Goal: Task Accomplishment & Management: Use online tool/utility

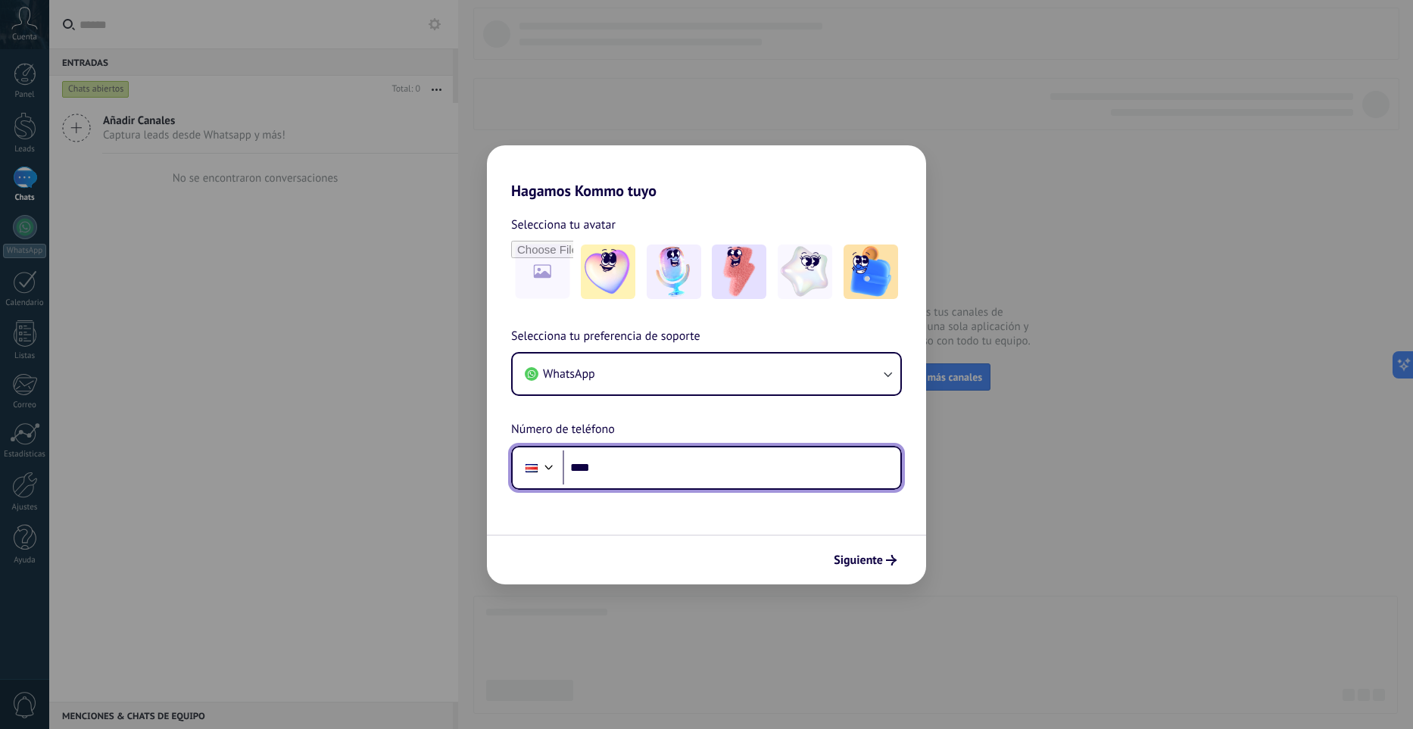
click at [682, 455] on input "****" at bounding box center [732, 467] width 338 height 35
click at [624, 477] on input "****" at bounding box center [732, 467] width 338 height 35
type input "**********"
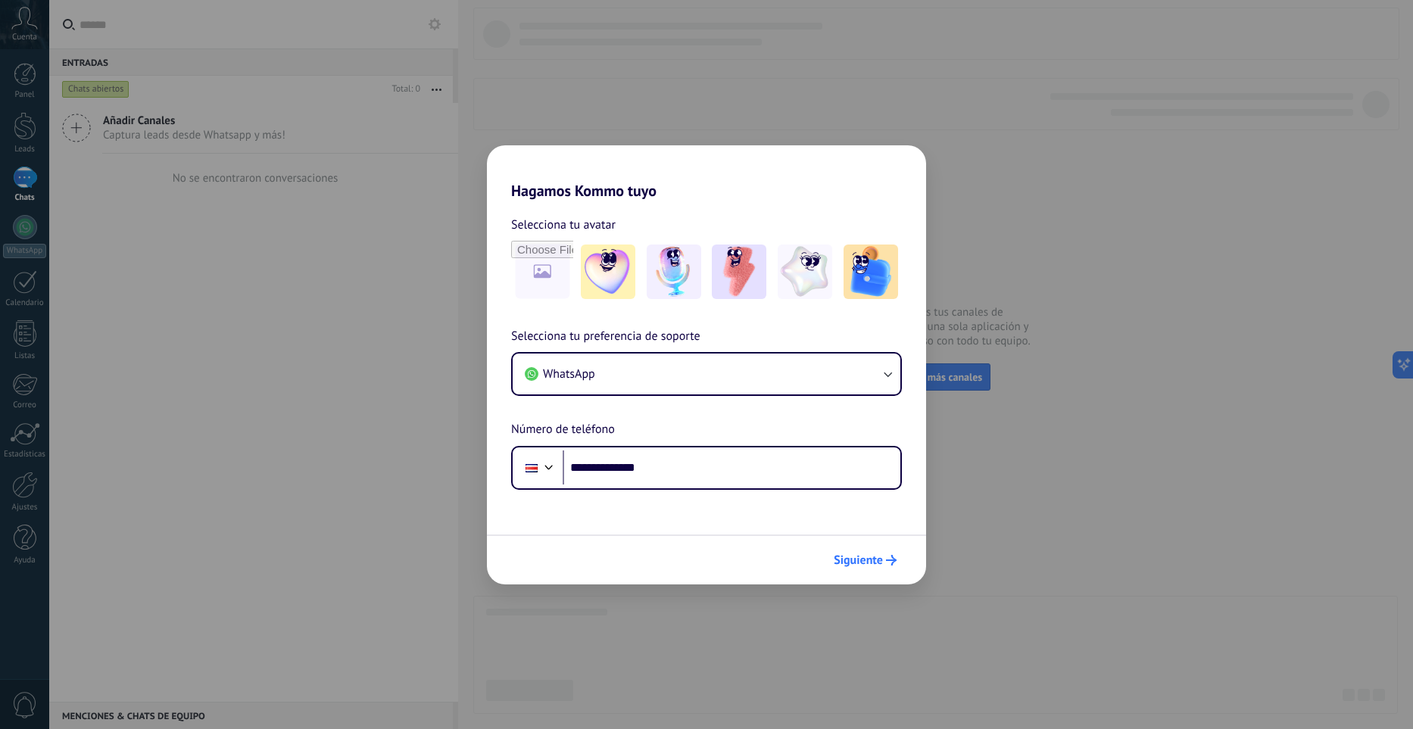
click at [863, 555] on span "Siguiente" at bounding box center [858, 560] width 49 height 11
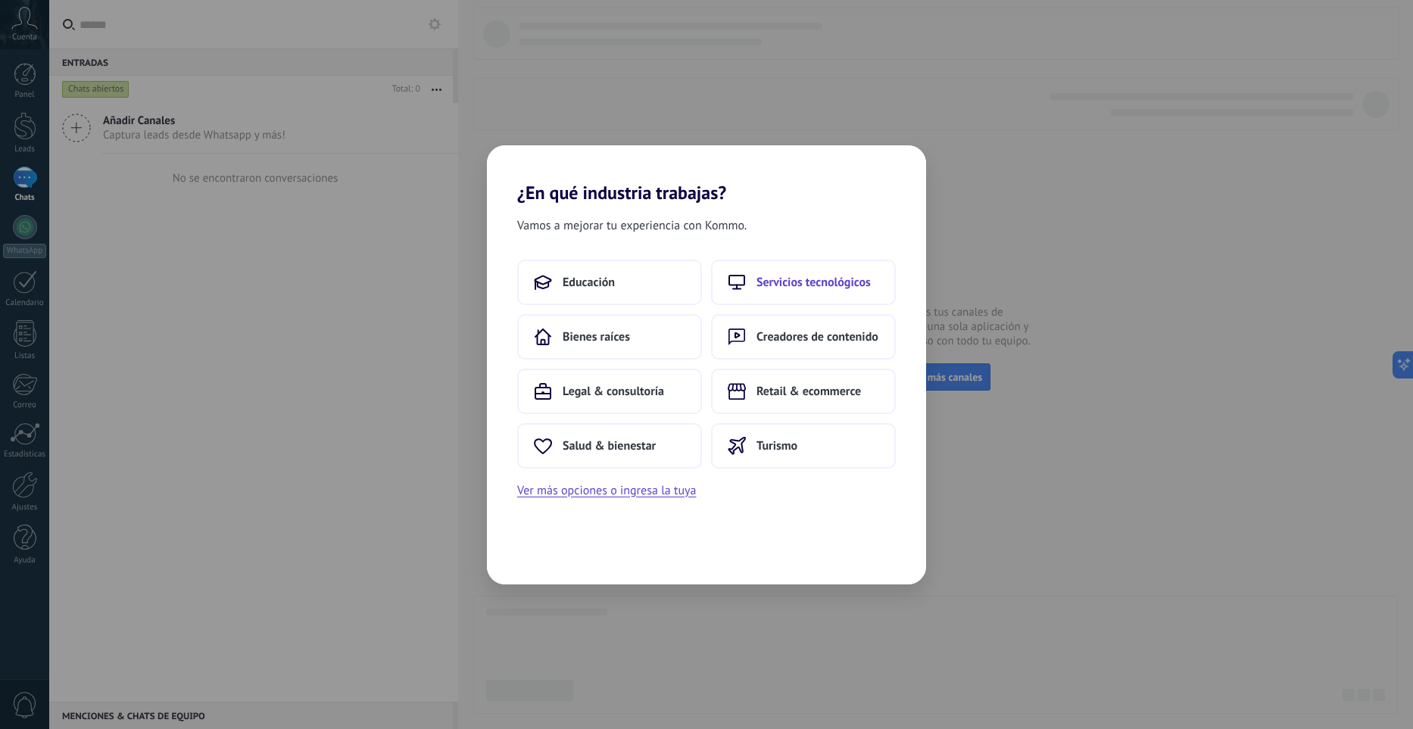
click at [765, 295] on button "Servicios tecnológicos" at bounding box center [803, 282] width 185 height 45
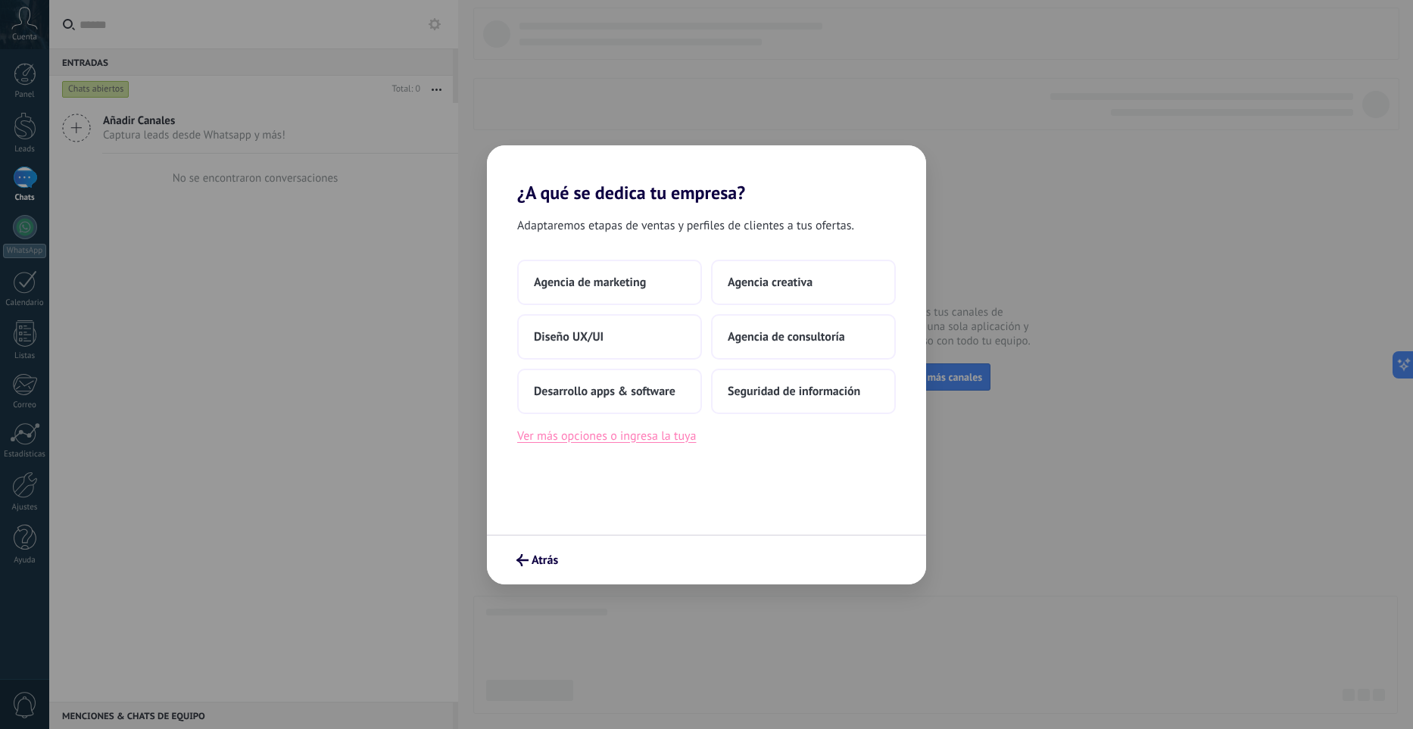
click at [662, 436] on button "Ver más opciones o ingresa la tuya" at bounding box center [606, 436] width 179 height 20
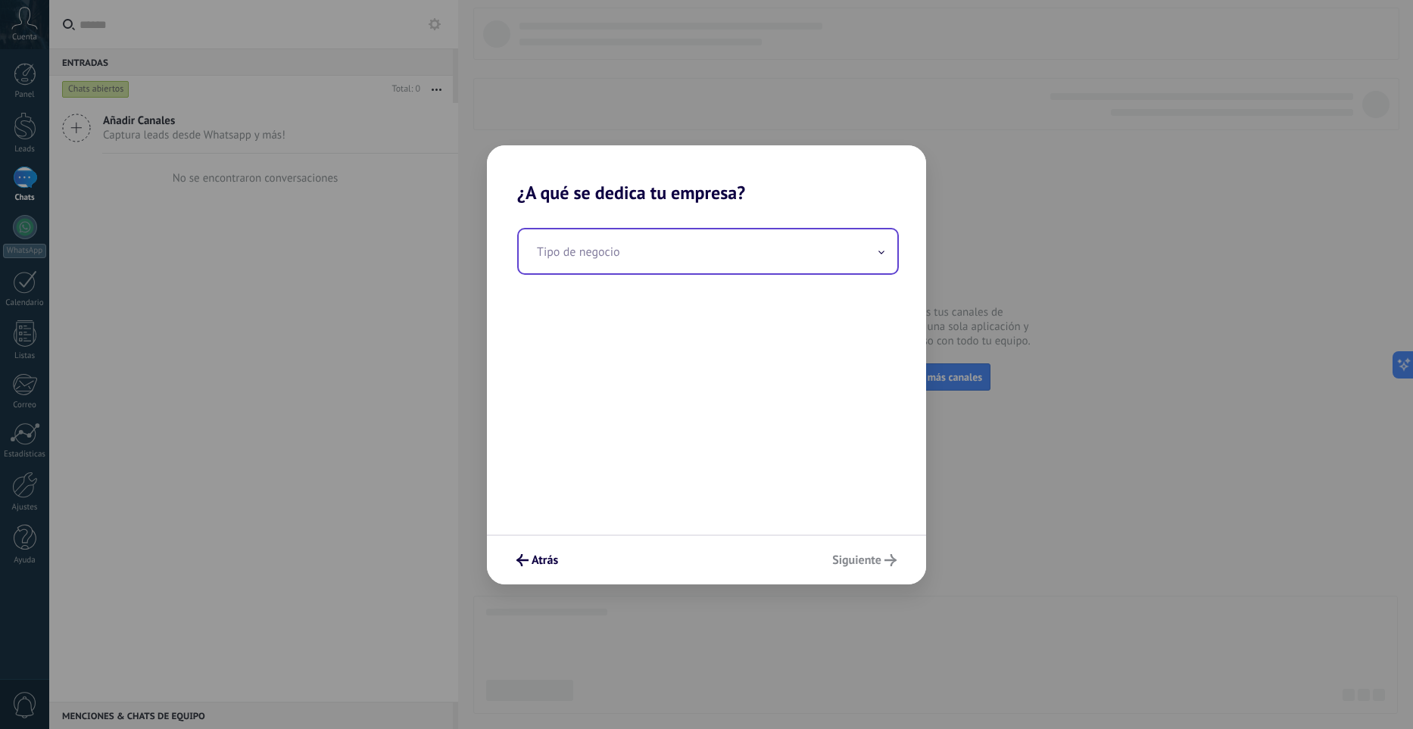
click at [656, 255] on input "text" at bounding box center [708, 251] width 379 height 44
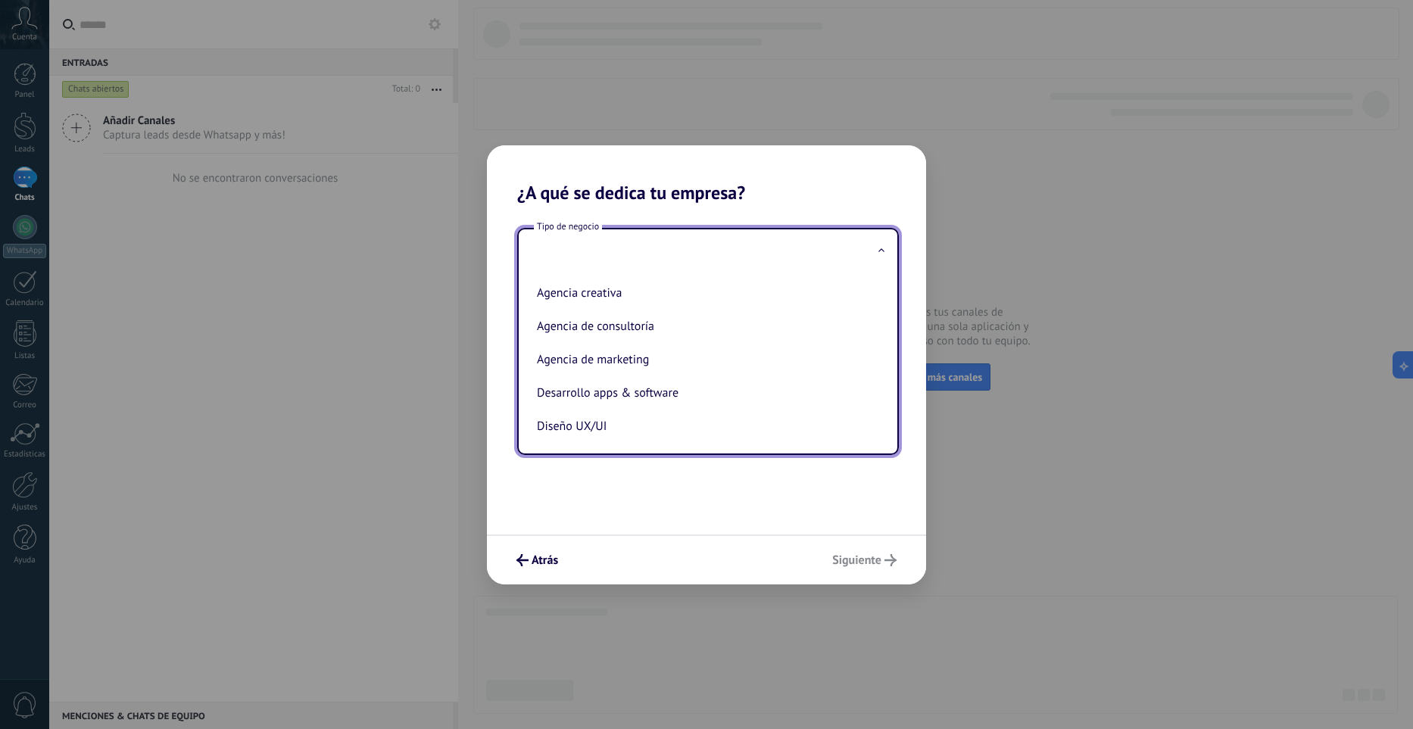
type input "*"
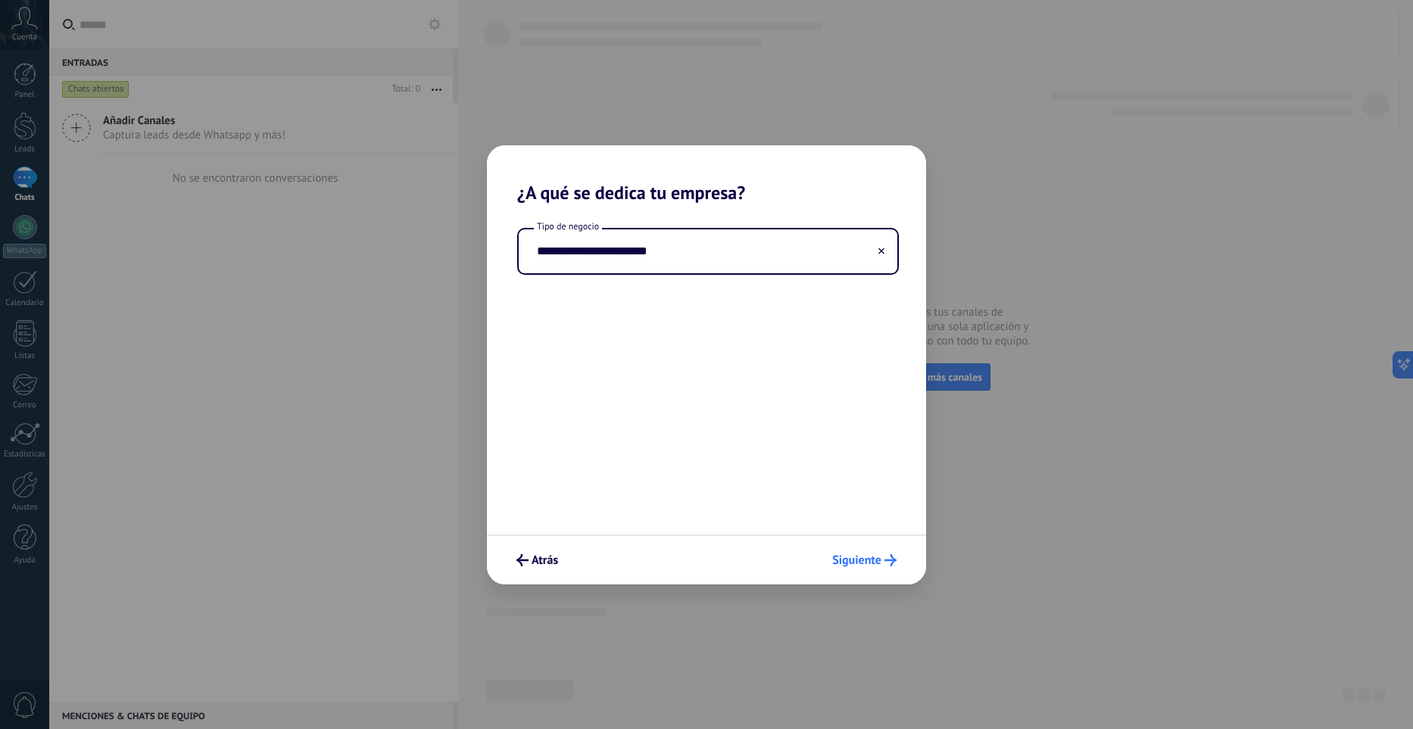
type input "**********"
click at [874, 558] on span "Siguiente" at bounding box center [856, 560] width 49 height 11
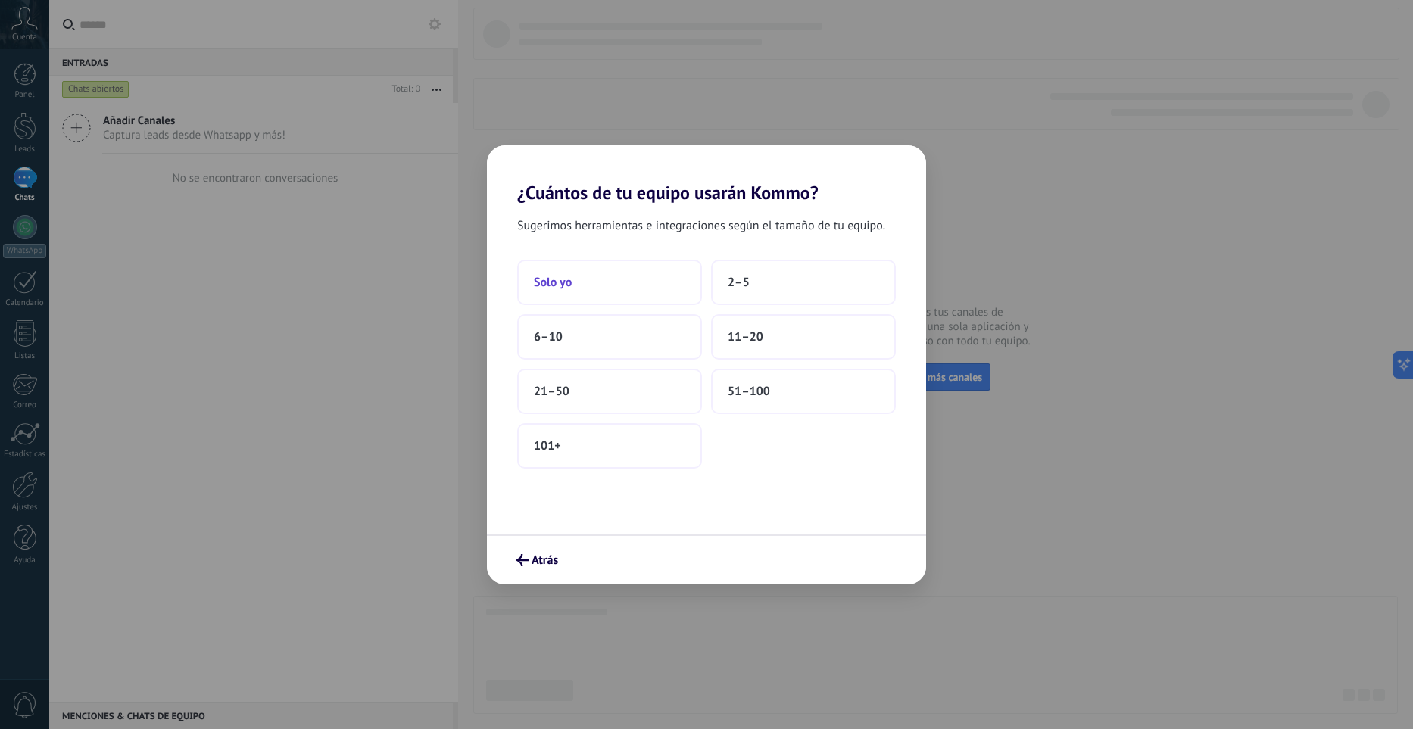
click at [642, 289] on button "Solo yo" at bounding box center [609, 282] width 185 height 45
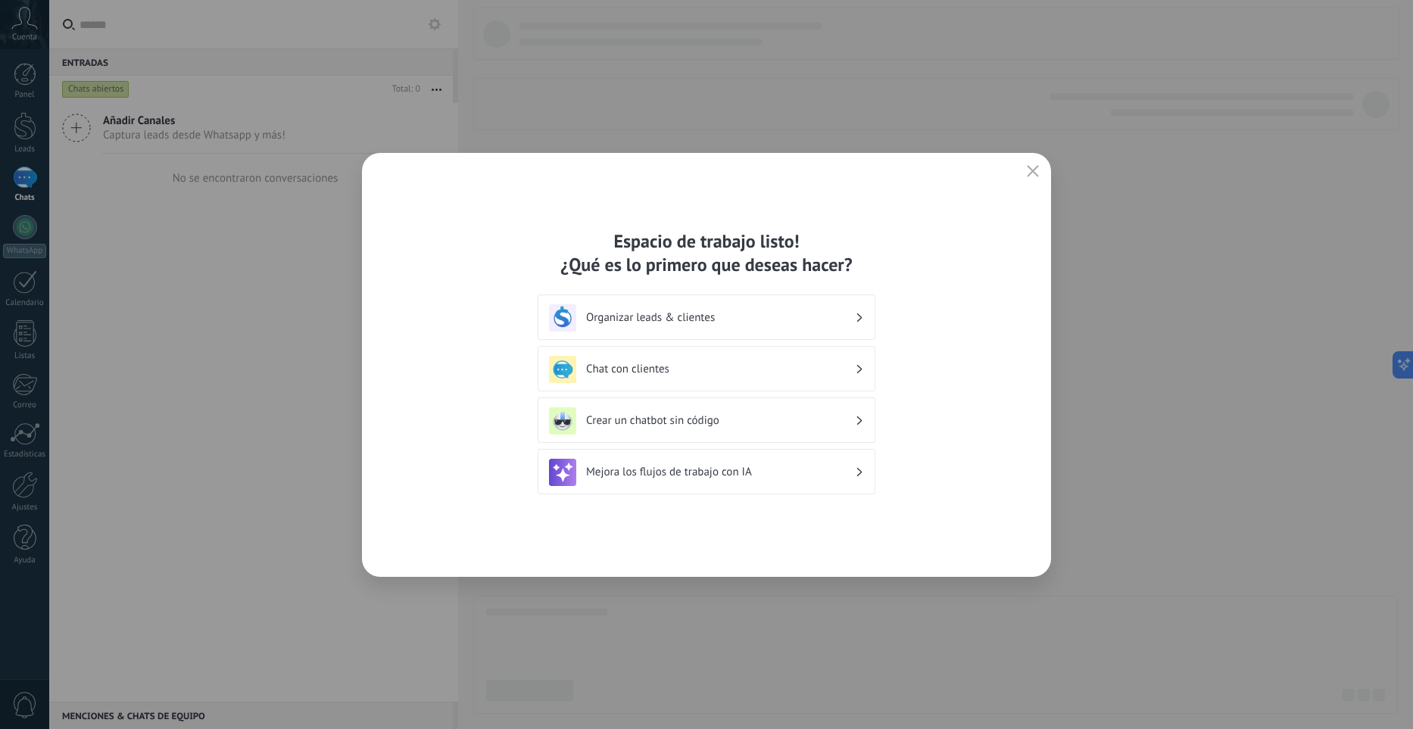
click at [716, 476] on h3 "Mejora los flujos de trabajo con IA" at bounding box center [720, 472] width 269 height 14
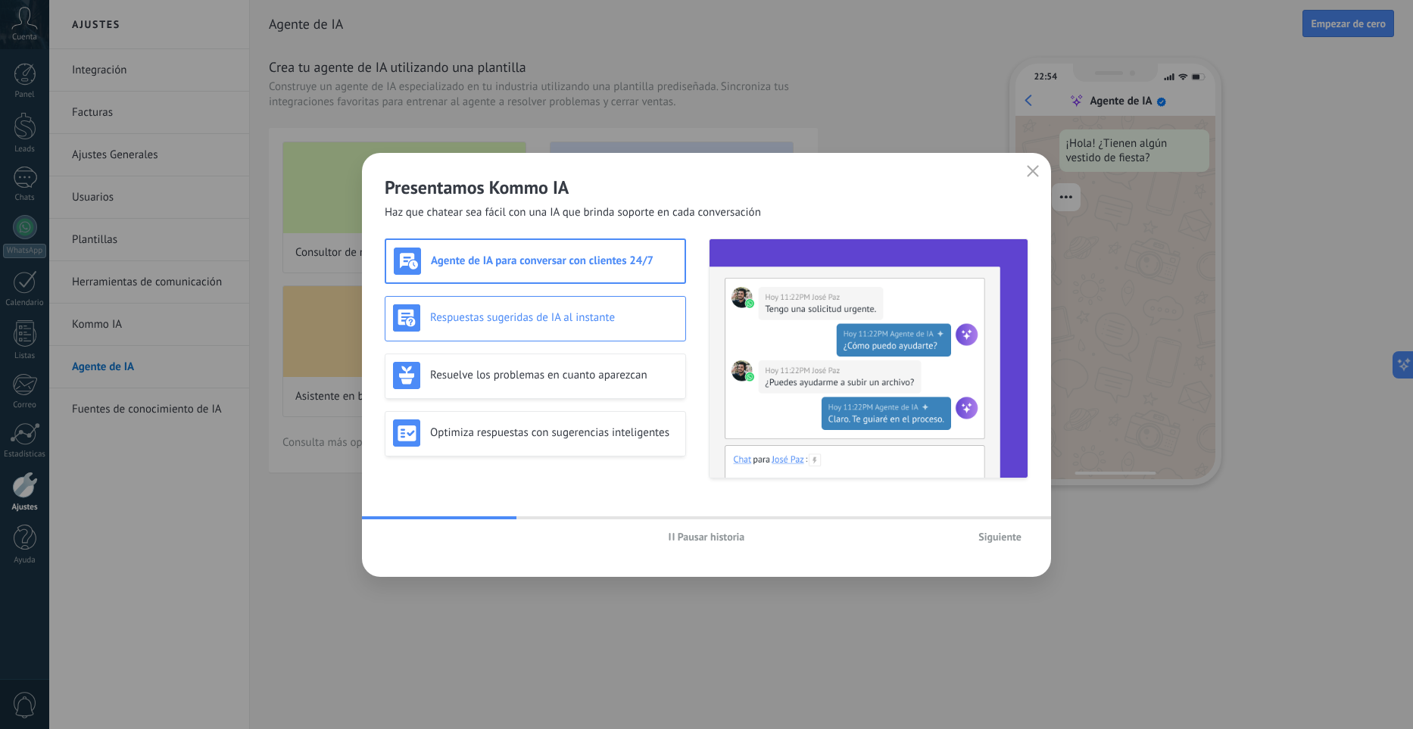
click at [594, 310] on h3 "Respuestas sugeridas de IA al instante" at bounding box center [554, 317] width 248 height 14
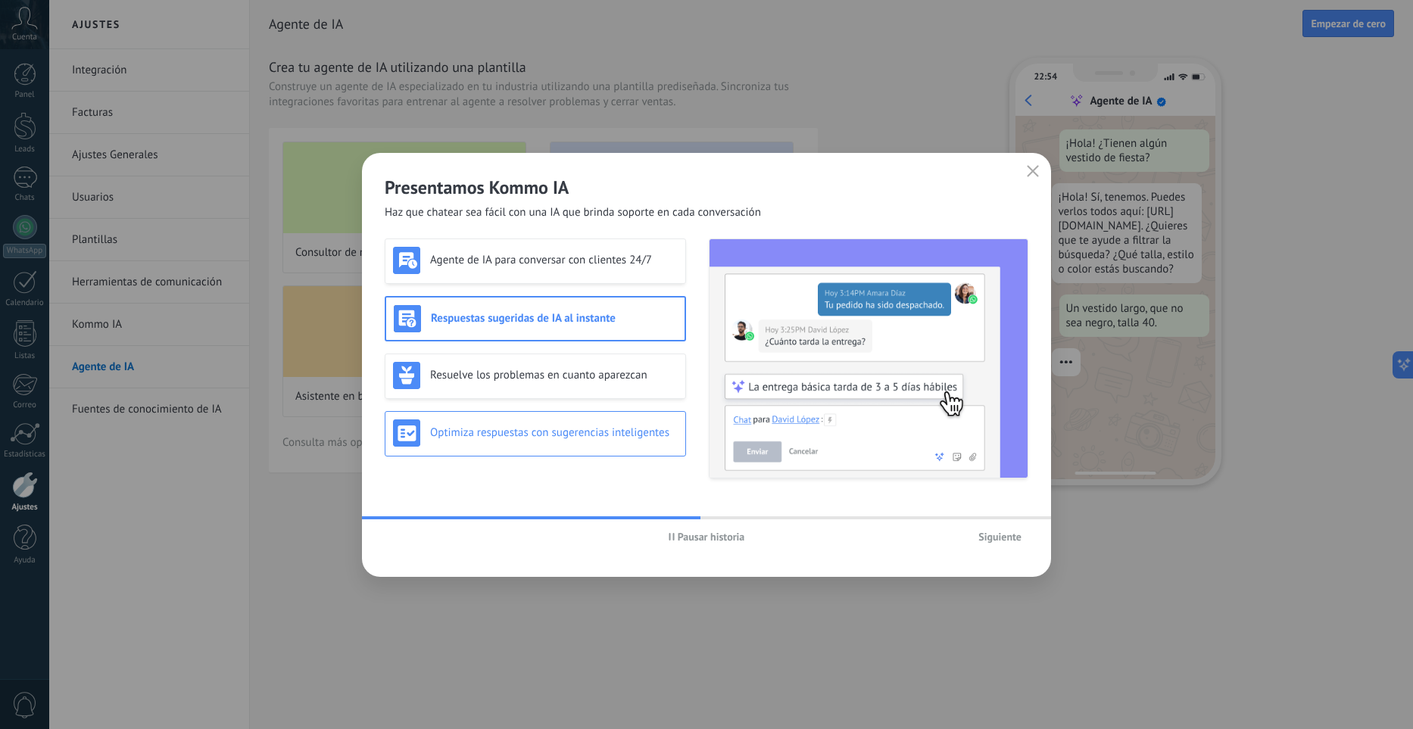
click at [640, 456] on div "Optimiza respuestas con sugerencias inteligentes" at bounding box center [535, 433] width 301 height 45
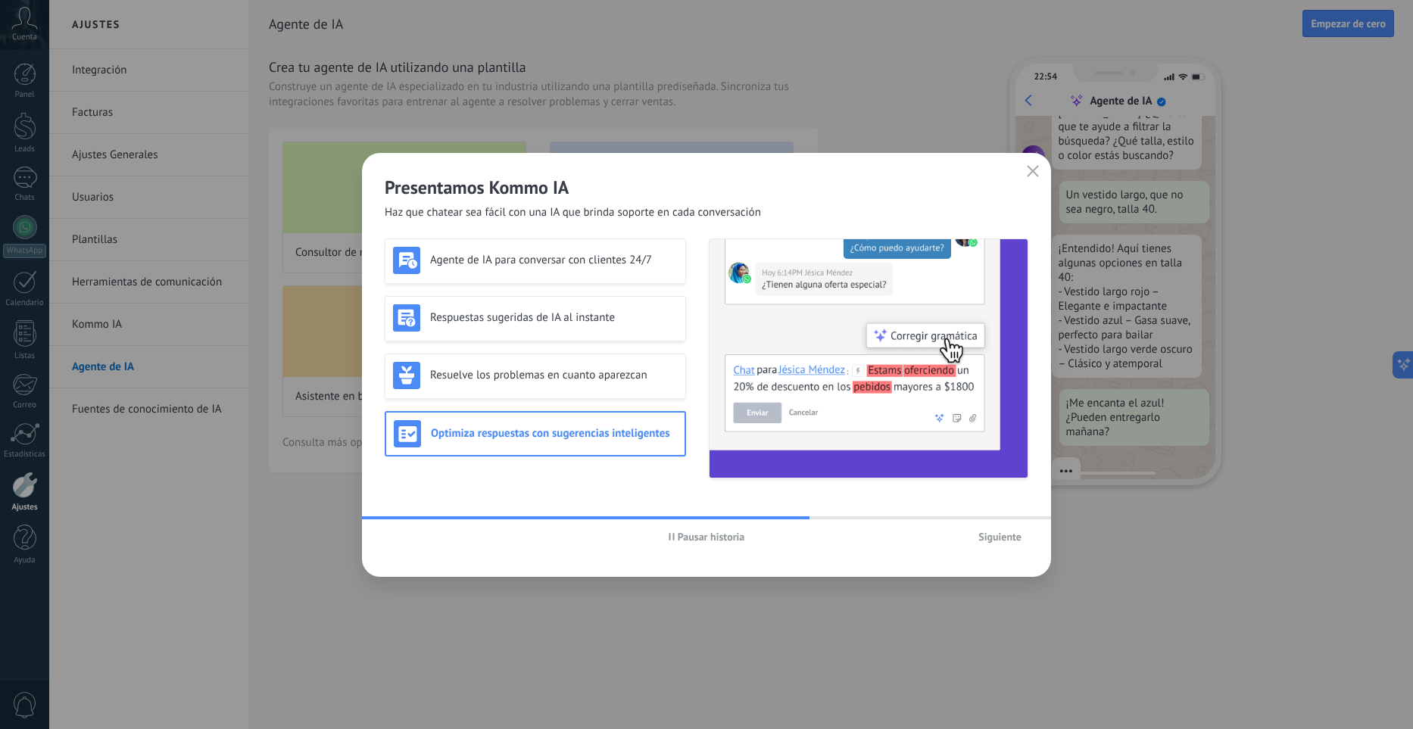
scroll to position [153, 0]
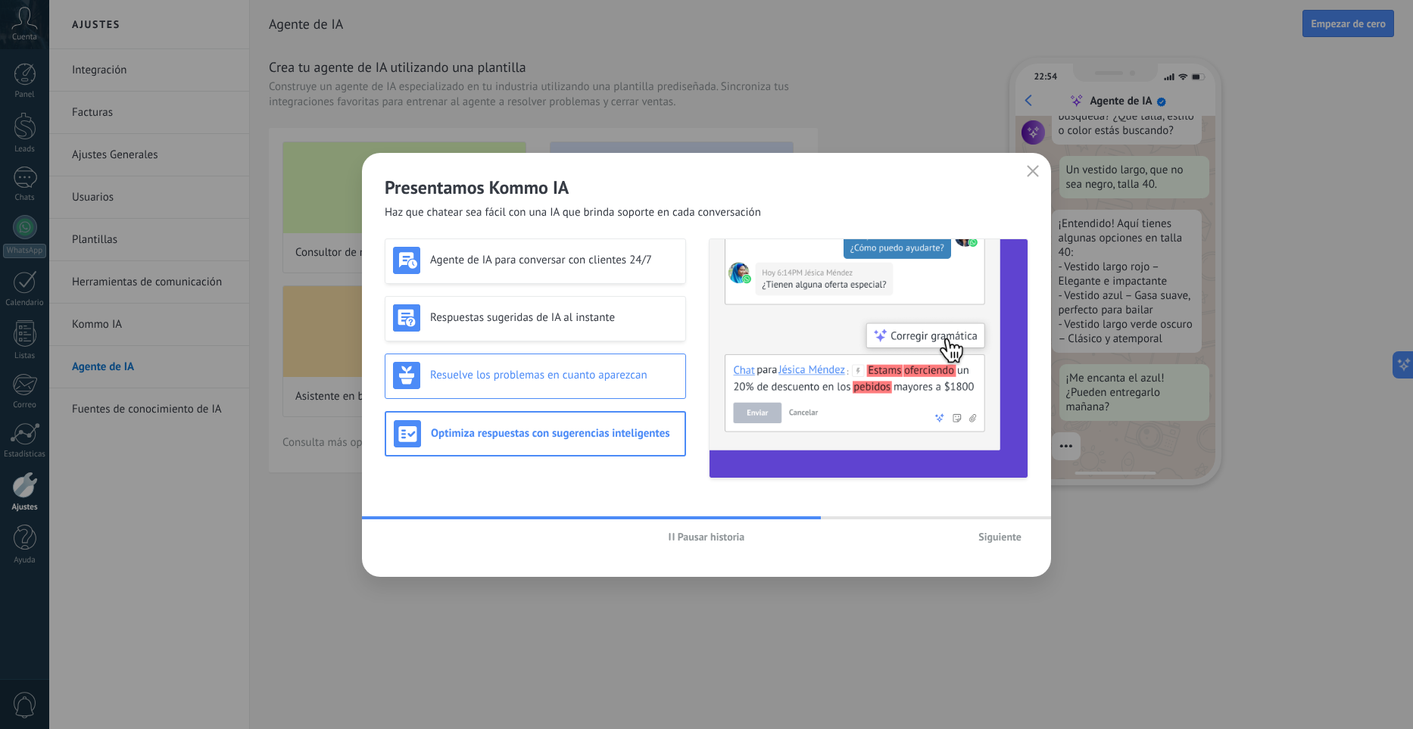
click at [653, 382] on h3 "Resuelve los problemas en cuanto aparezcan" at bounding box center [554, 375] width 248 height 14
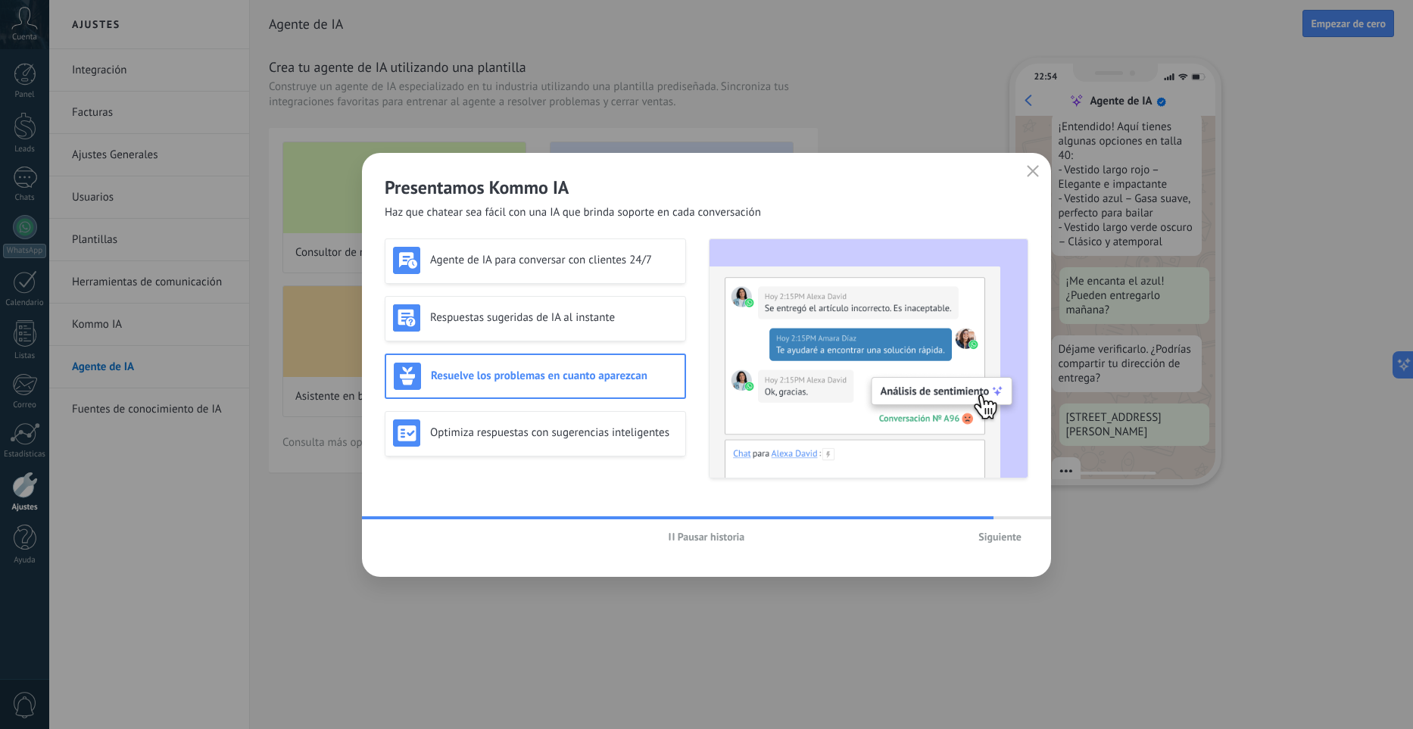
scroll to position [275, 0]
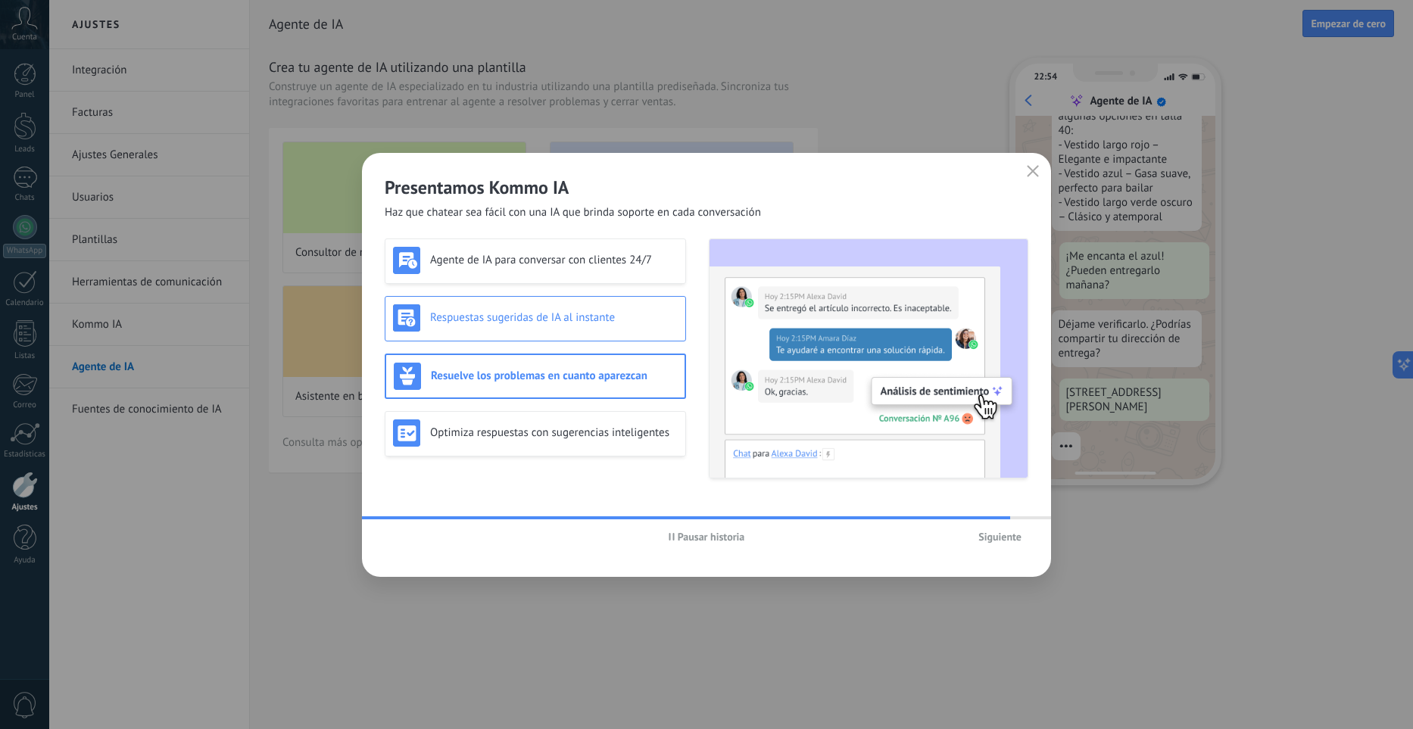
click at [634, 338] on div "Respuestas sugeridas de IA al instante" at bounding box center [535, 318] width 301 height 45
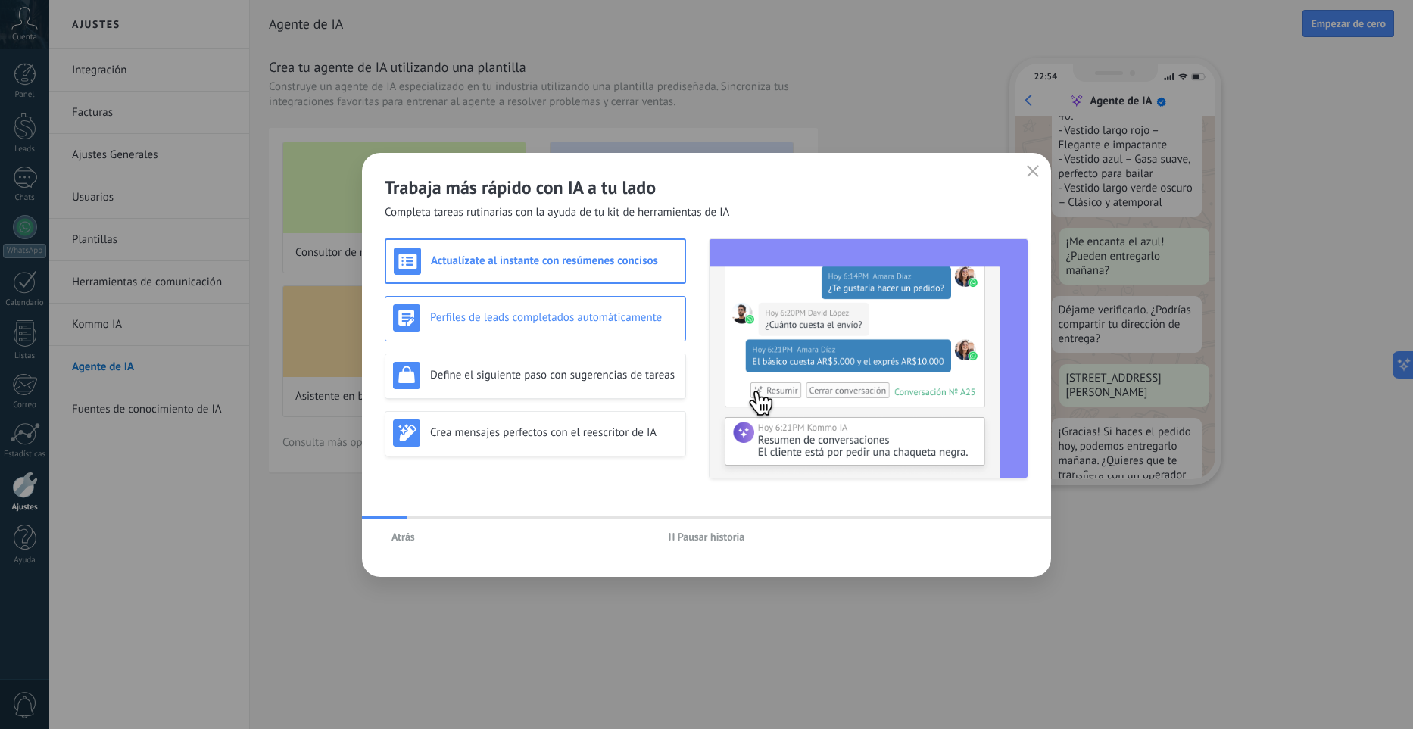
scroll to position [351, 0]
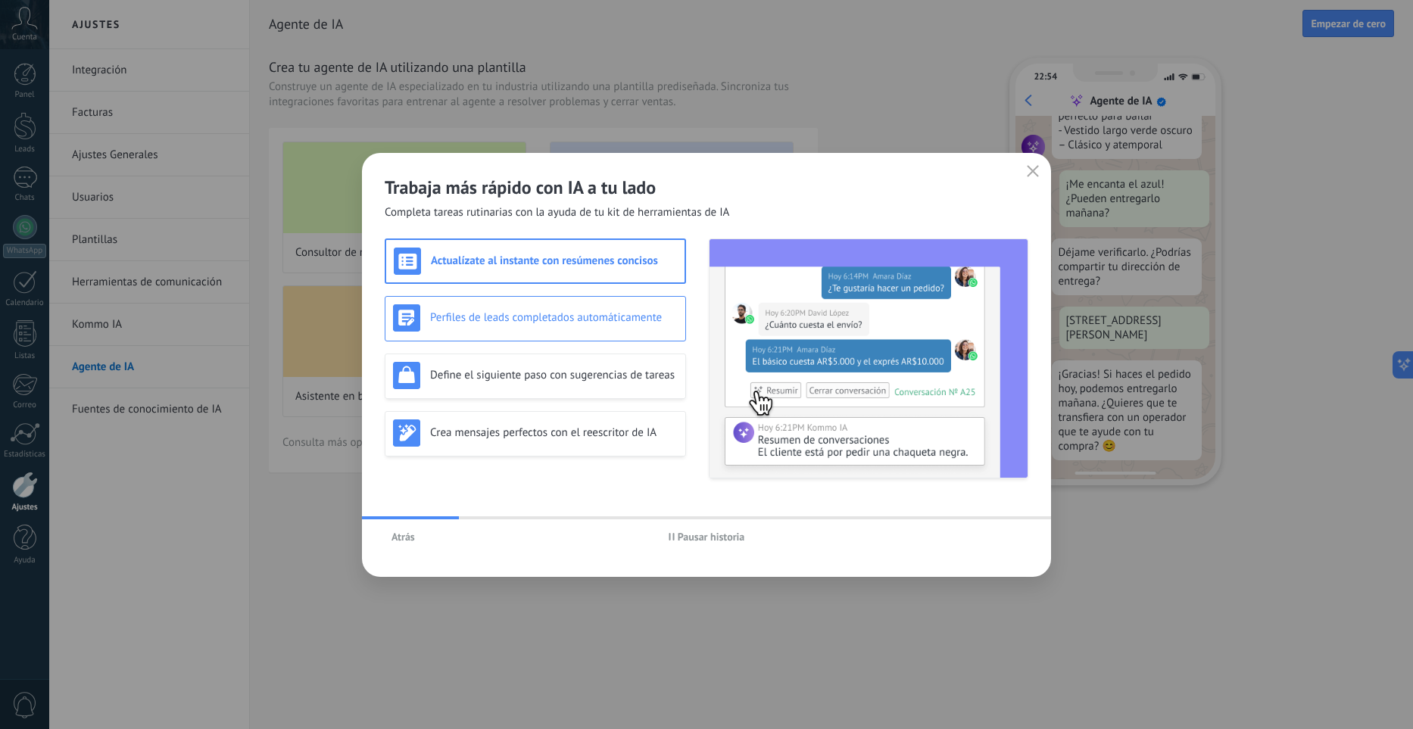
click at [650, 326] on div "Perfiles de leads completados automáticamente" at bounding box center [535, 317] width 285 height 27
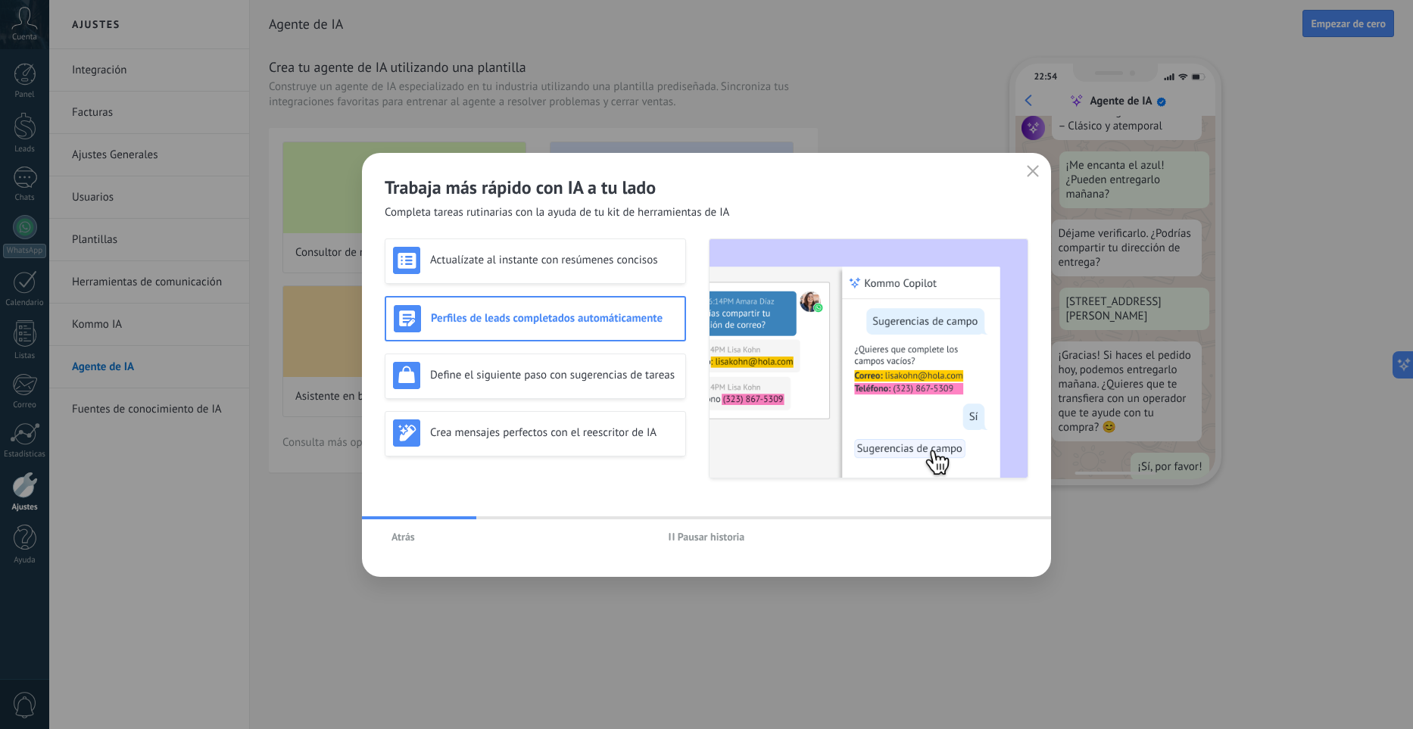
scroll to position [391, 0]
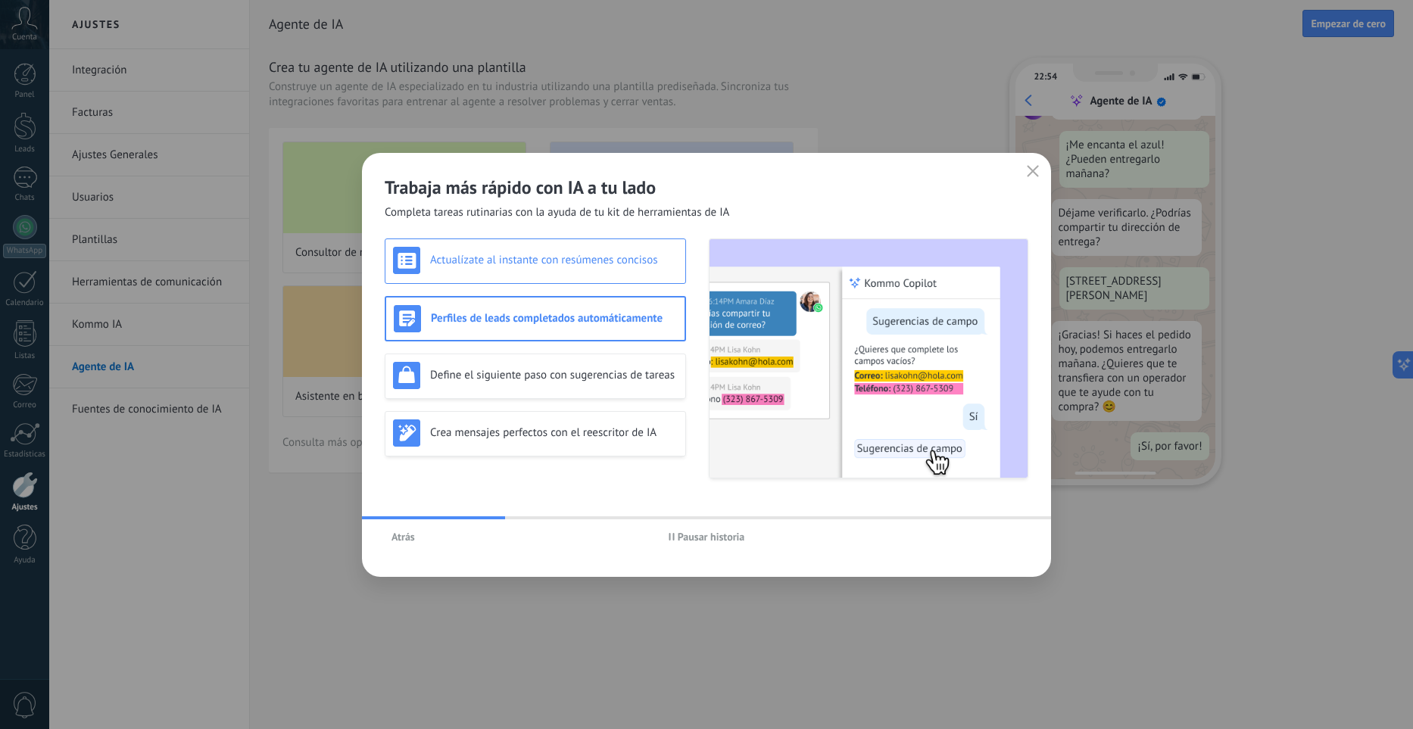
click at [650, 282] on div "Actualízate al instante con resúmenes concisos" at bounding box center [535, 260] width 301 height 45
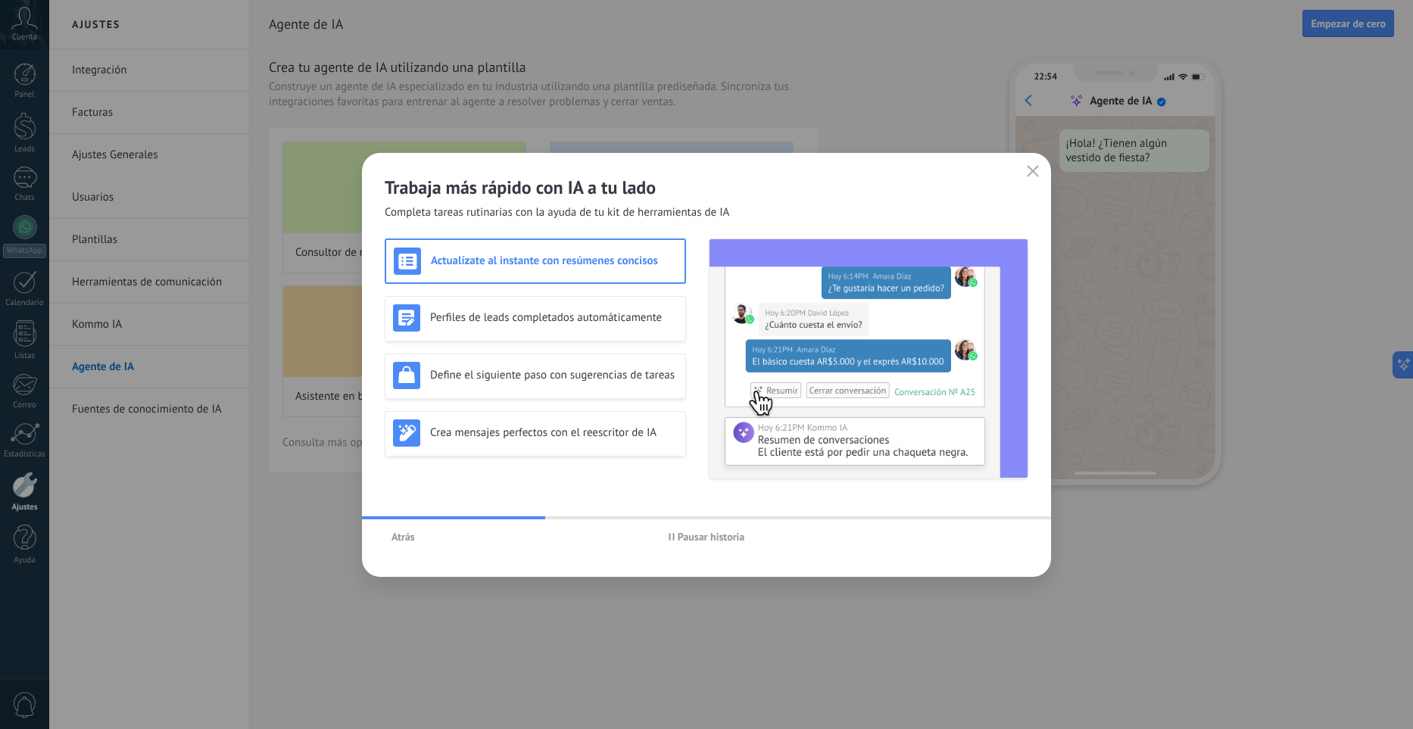
scroll to position [0, 0]
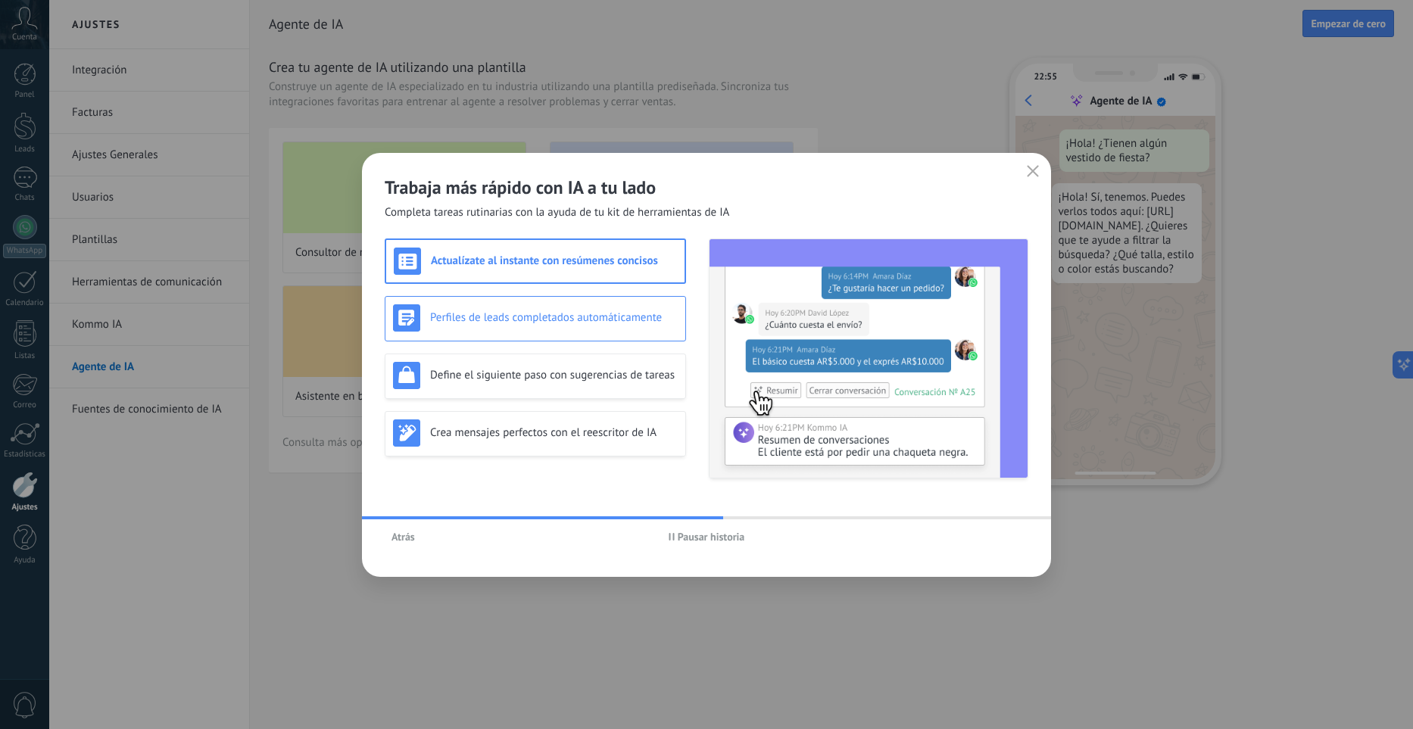
click at [590, 310] on h3 "Perfiles de leads completados automáticamente" at bounding box center [554, 317] width 248 height 14
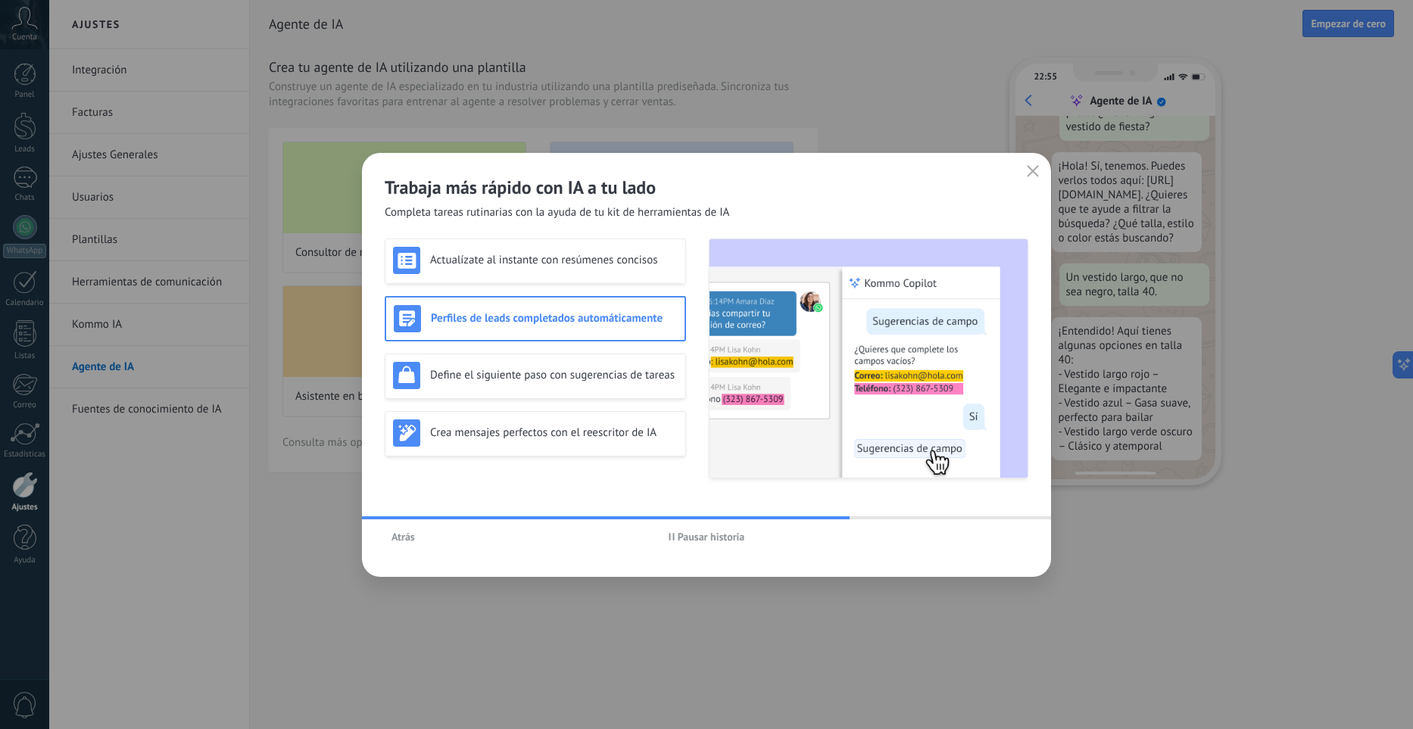
scroll to position [45, 0]
click at [417, 540] on button "Atrás" at bounding box center [403, 536] width 37 height 23
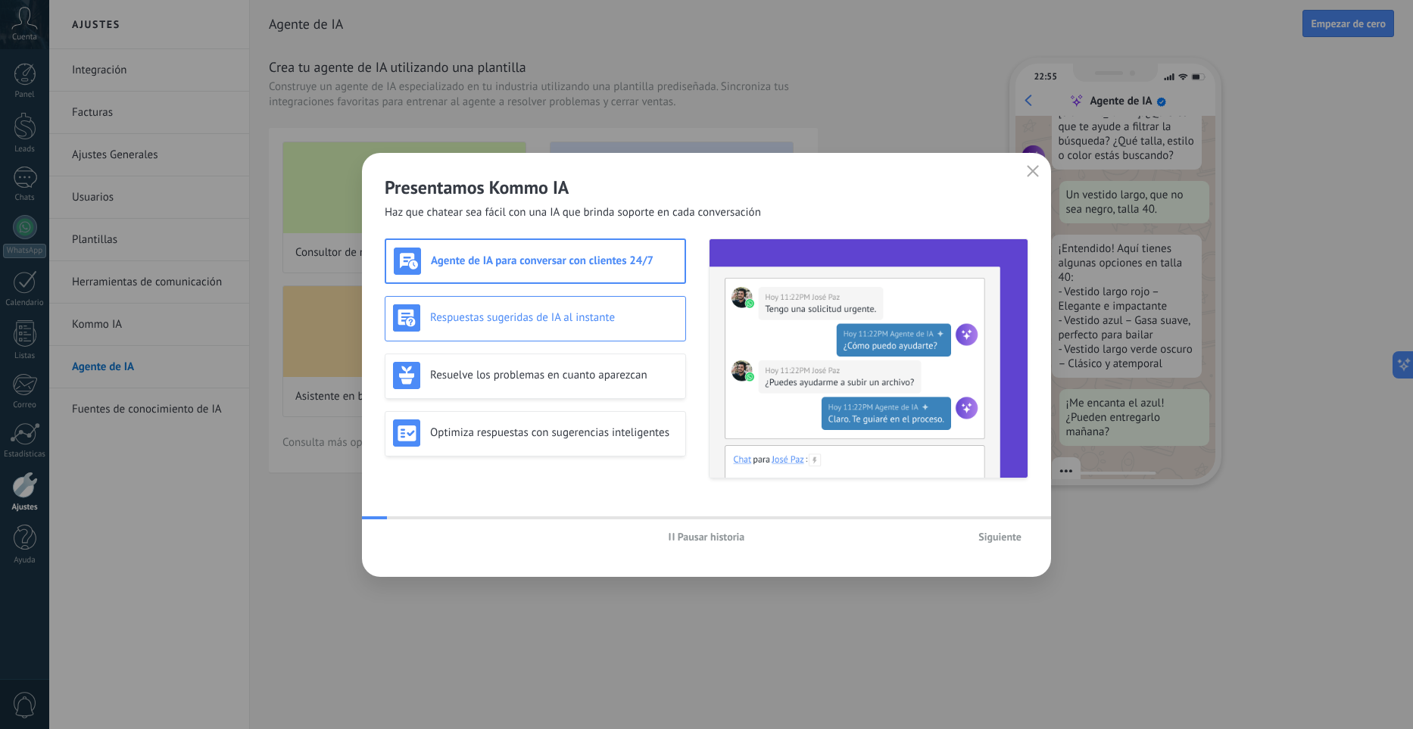
scroll to position [153, 0]
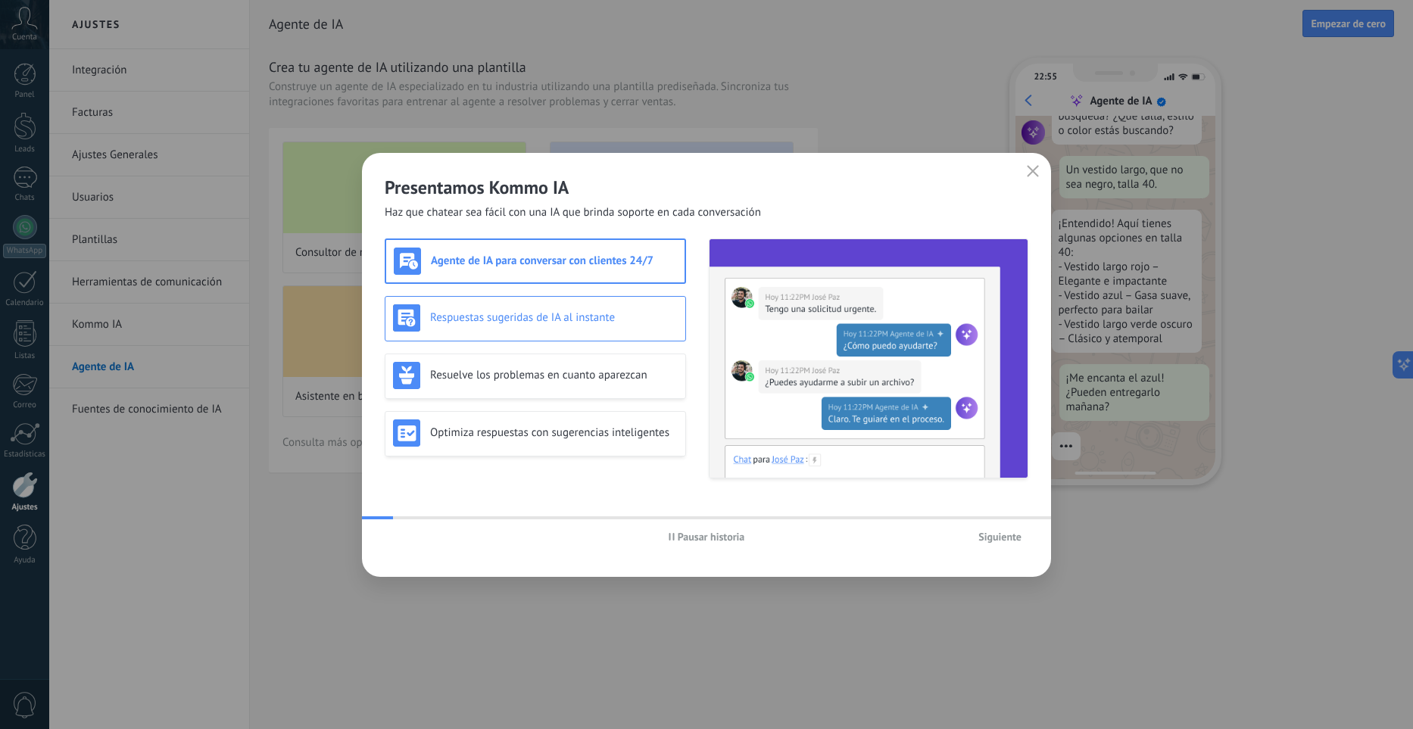
click at [453, 333] on div "Respuestas sugeridas de IA al instante" at bounding box center [535, 318] width 301 height 45
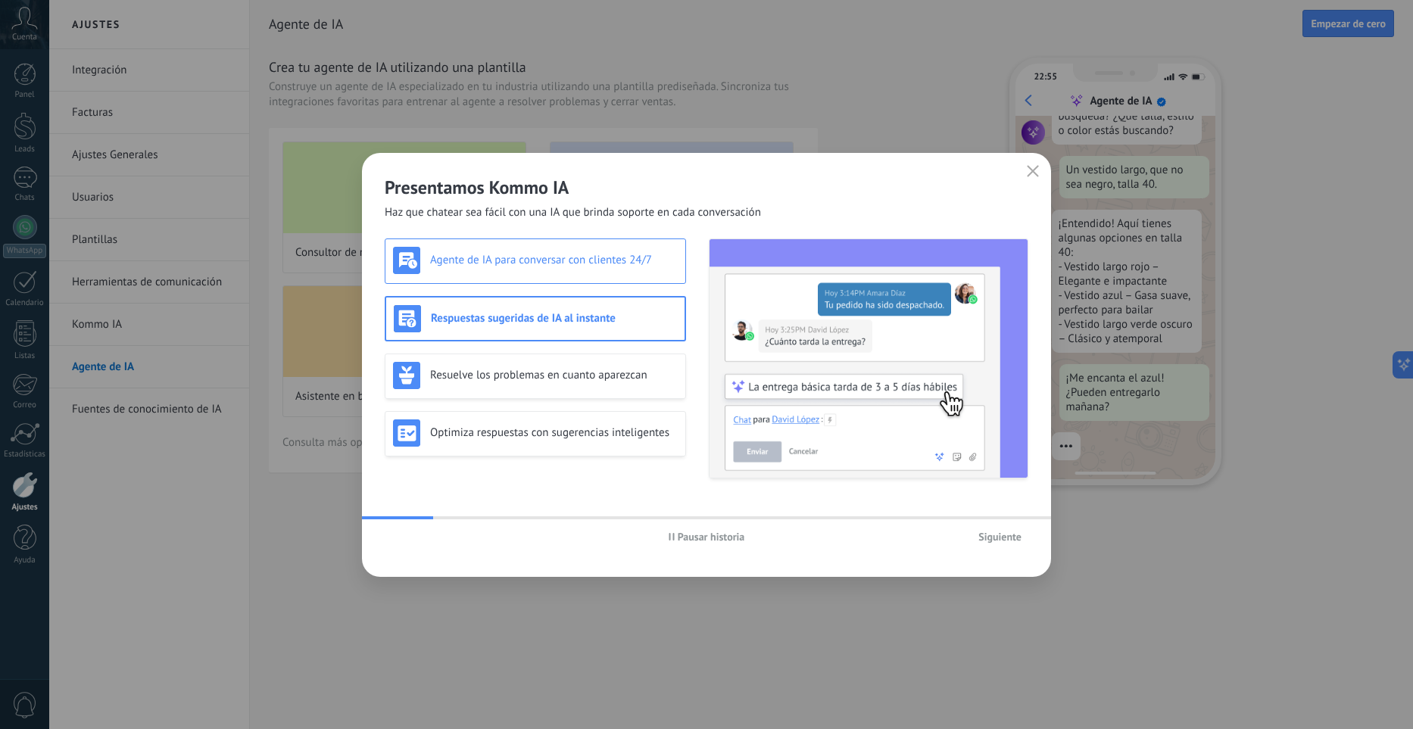
click at [540, 260] on h3 "Agente de IA para conversar con clientes 24/7" at bounding box center [554, 260] width 248 height 14
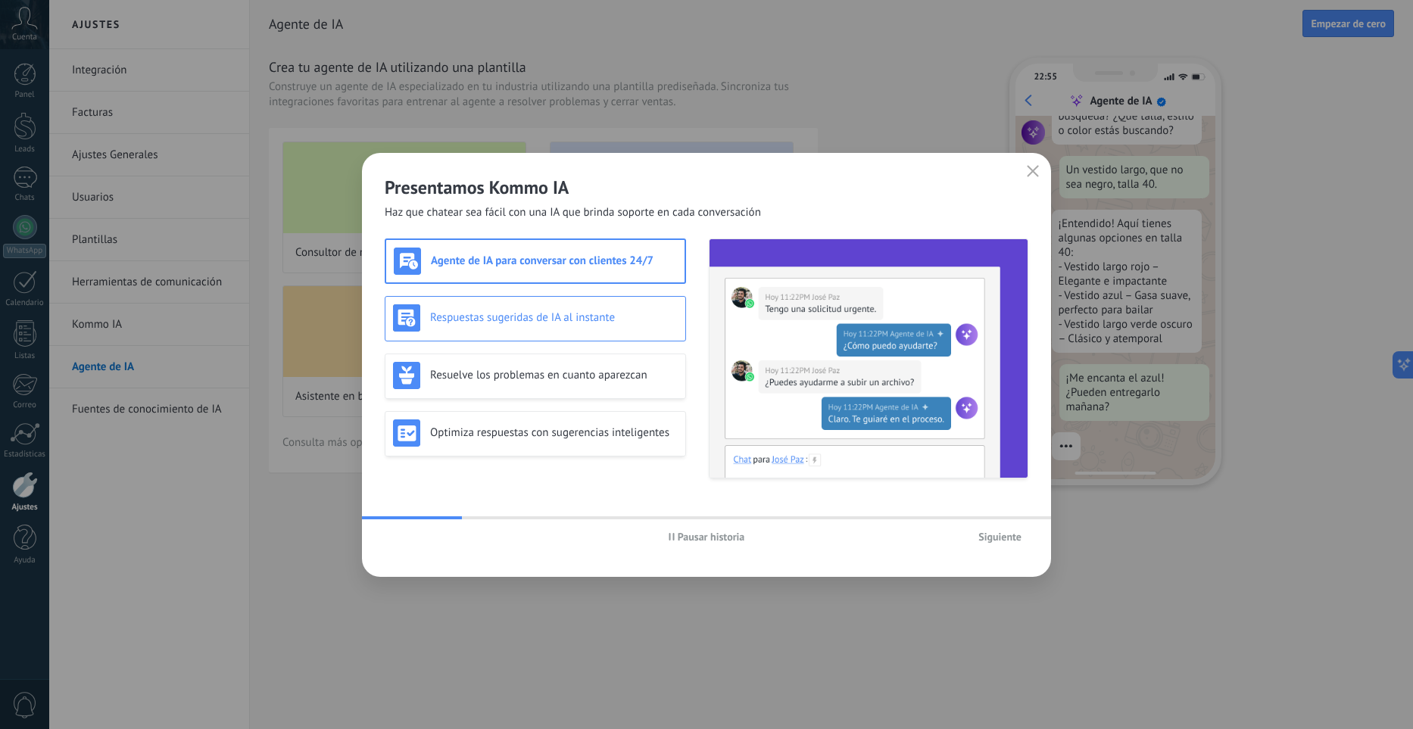
click at [536, 303] on div "Respuestas sugeridas de IA al instante" at bounding box center [535, 318] width 301 height 45
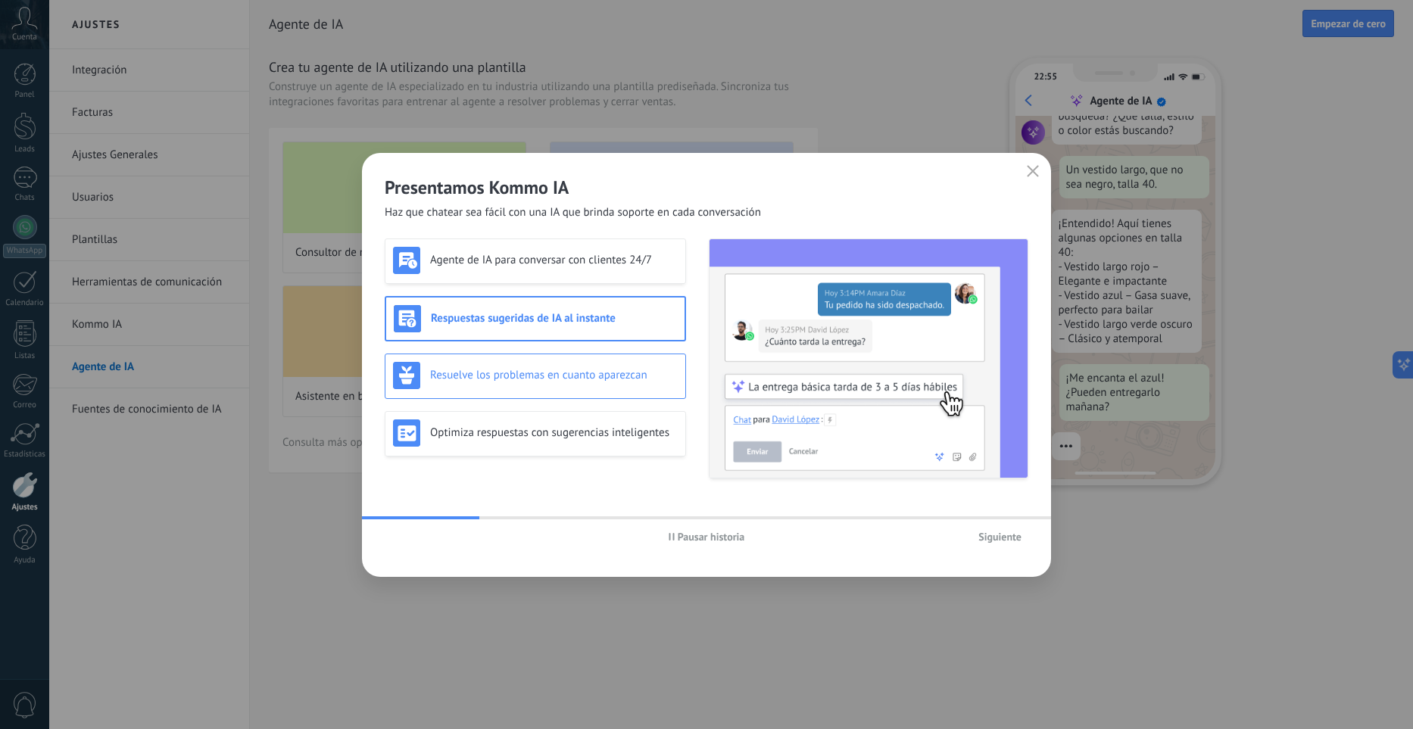
click at [531, 354] on div "Resuelve los problemas en cuanto aparezcan" at bounding box center [535, 376] width 301 height 45
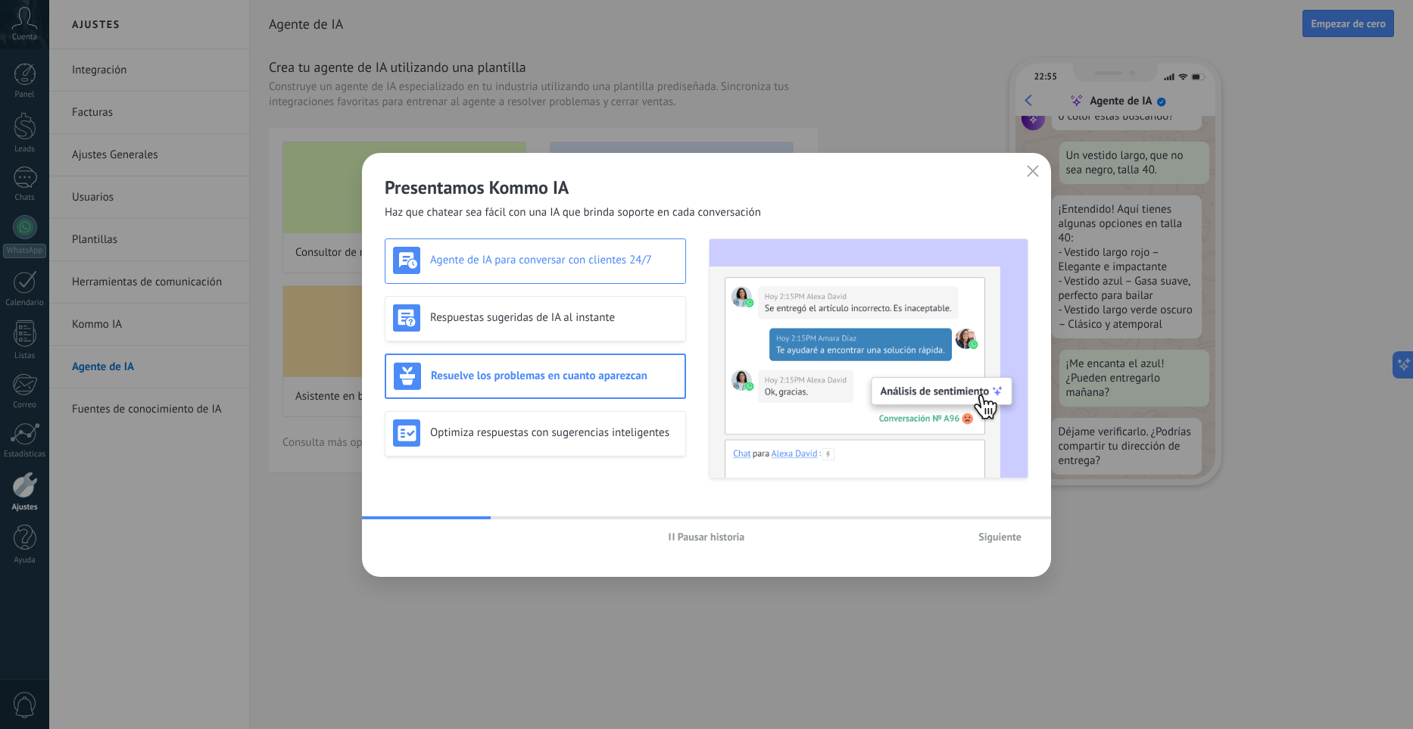
scroll to position [182, 0]
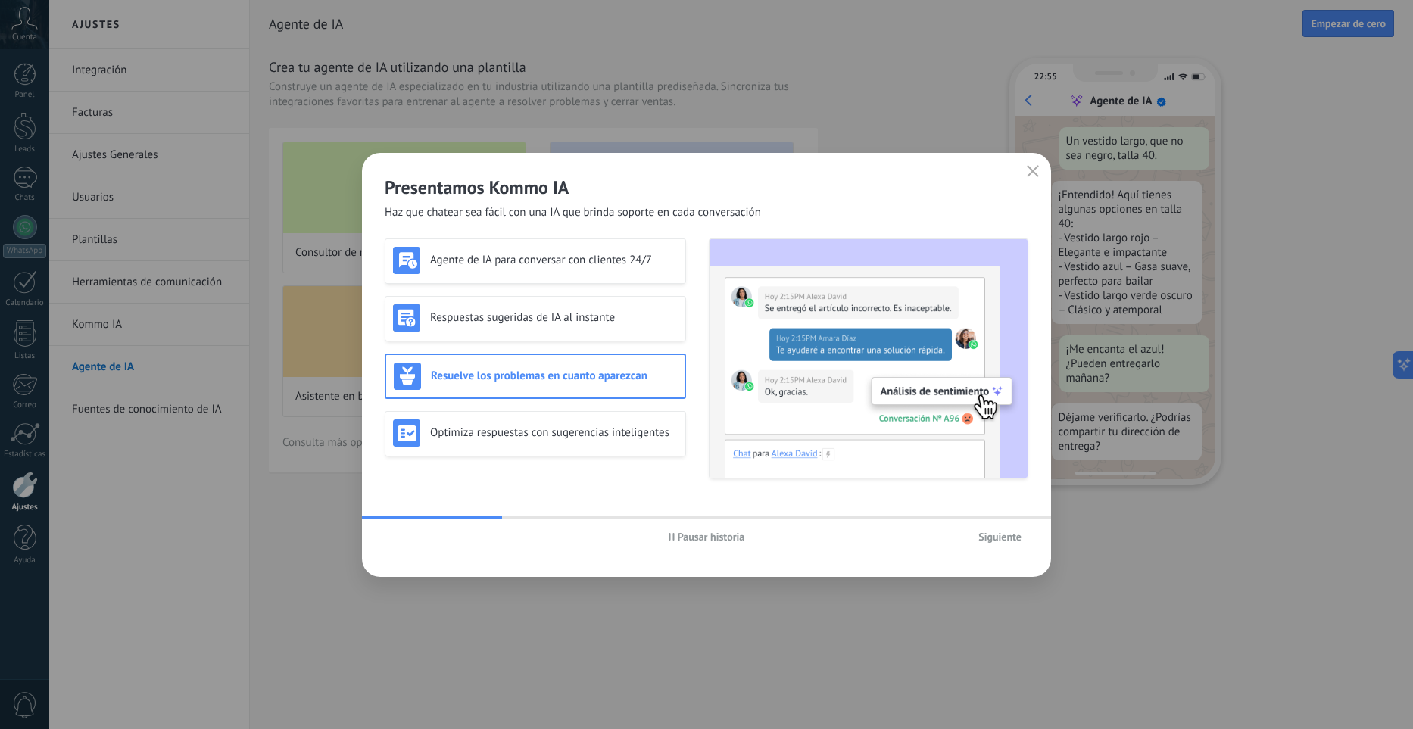
click at [338, 251] on div "Presentamos Kommo IA Haz que chatear sea fácil con una IA que brinda soporte en…" at bounding box center [706, 364] width 1413 height 729
click at [713, 546] on button "Pausar historia" at bounding box center [707, 536] width 90 height 23
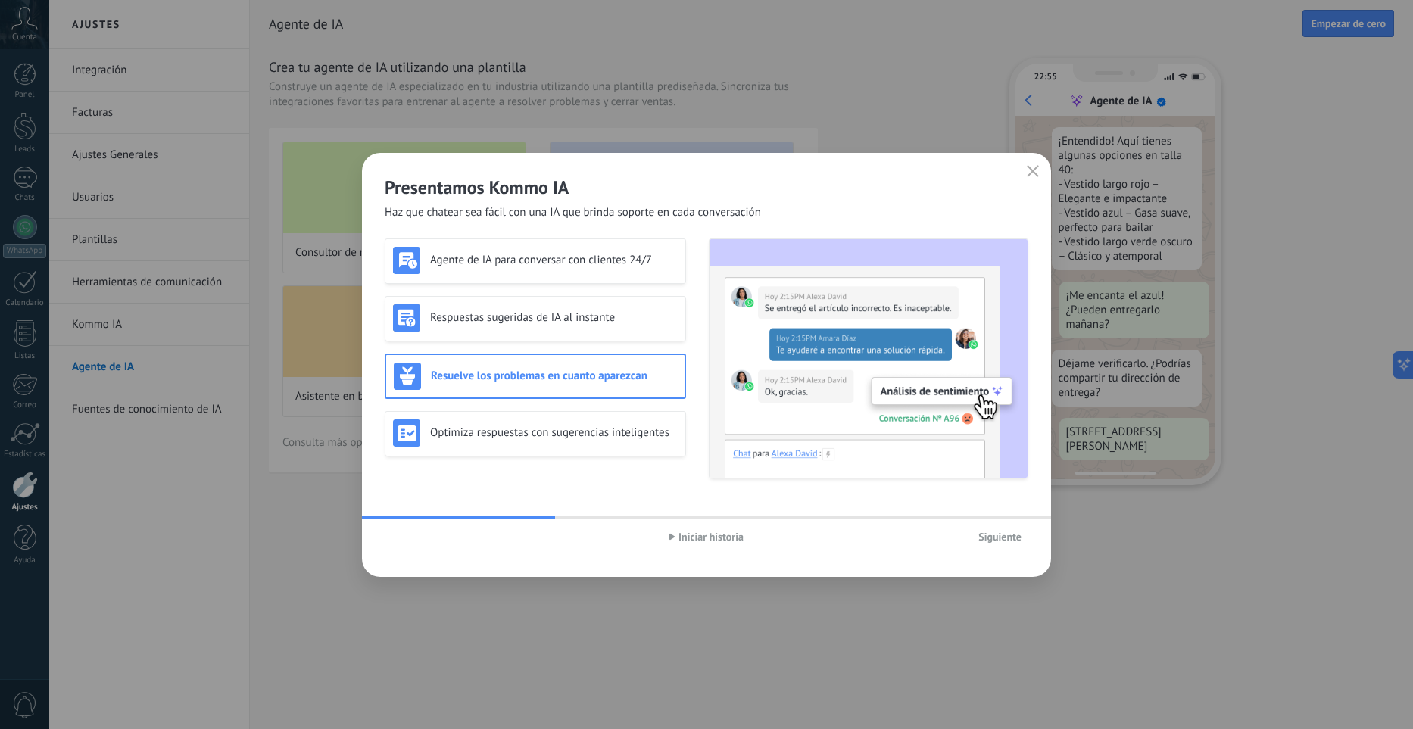
scroll to position [275, 0]
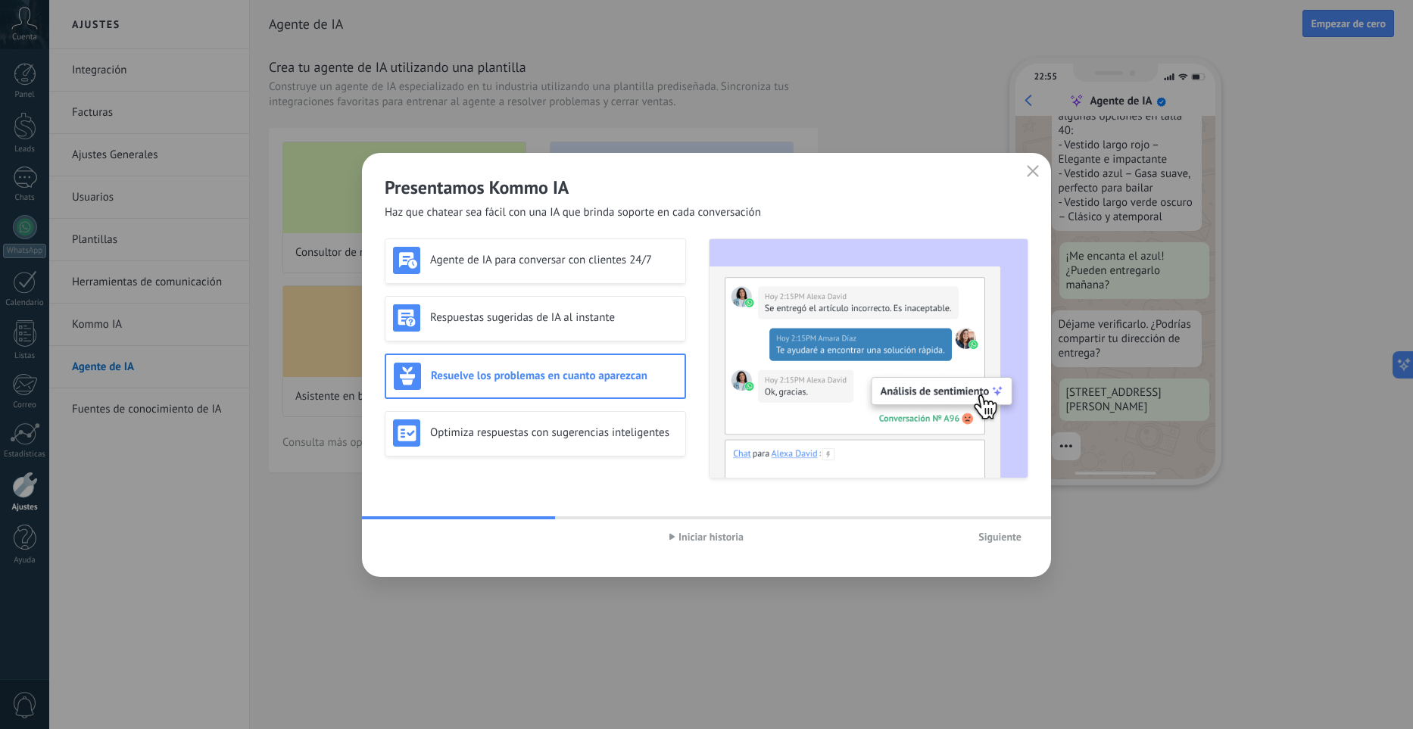
click at [1040, 167] on button "button" at bounding box center [1033, 171] width 20 height 21
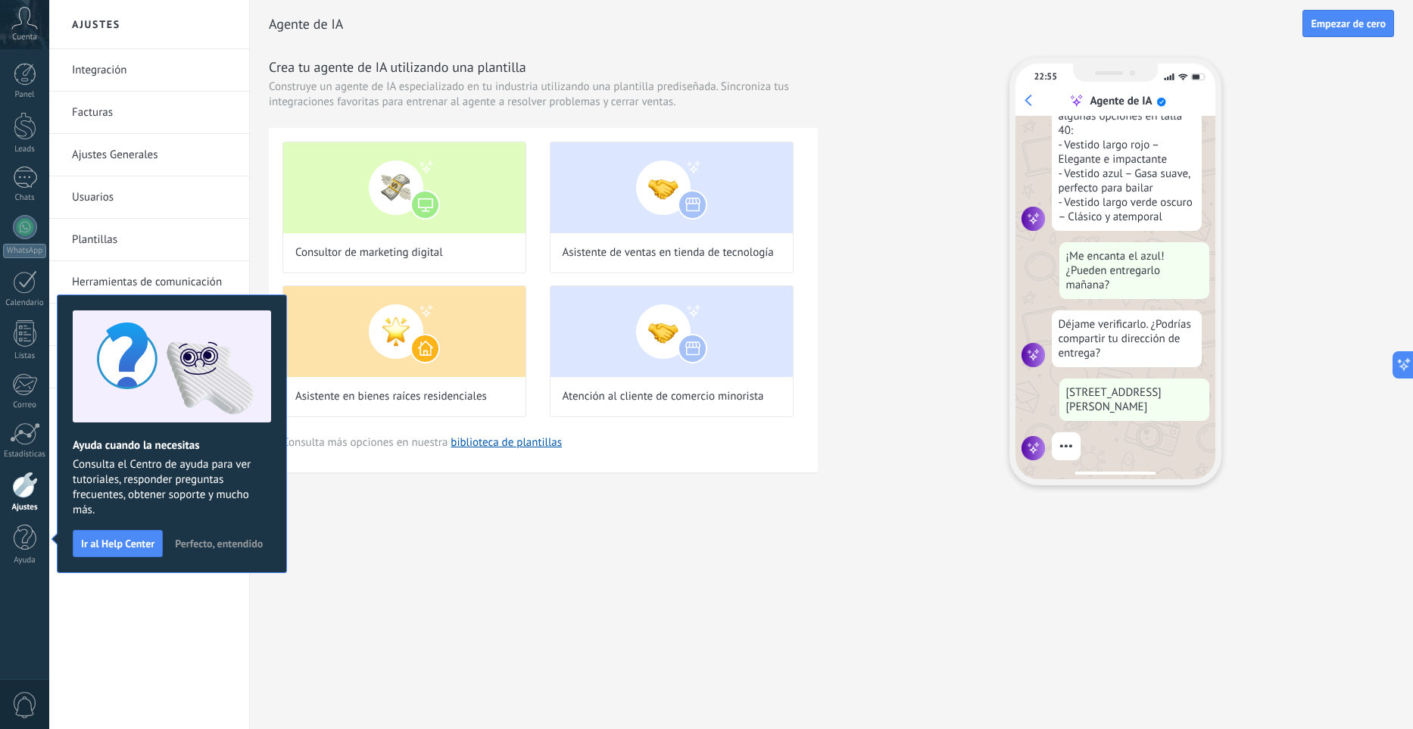
click at [201, 543] on span "Perfecto, entendido" at bounding box center [219, 543] width 88 height 11
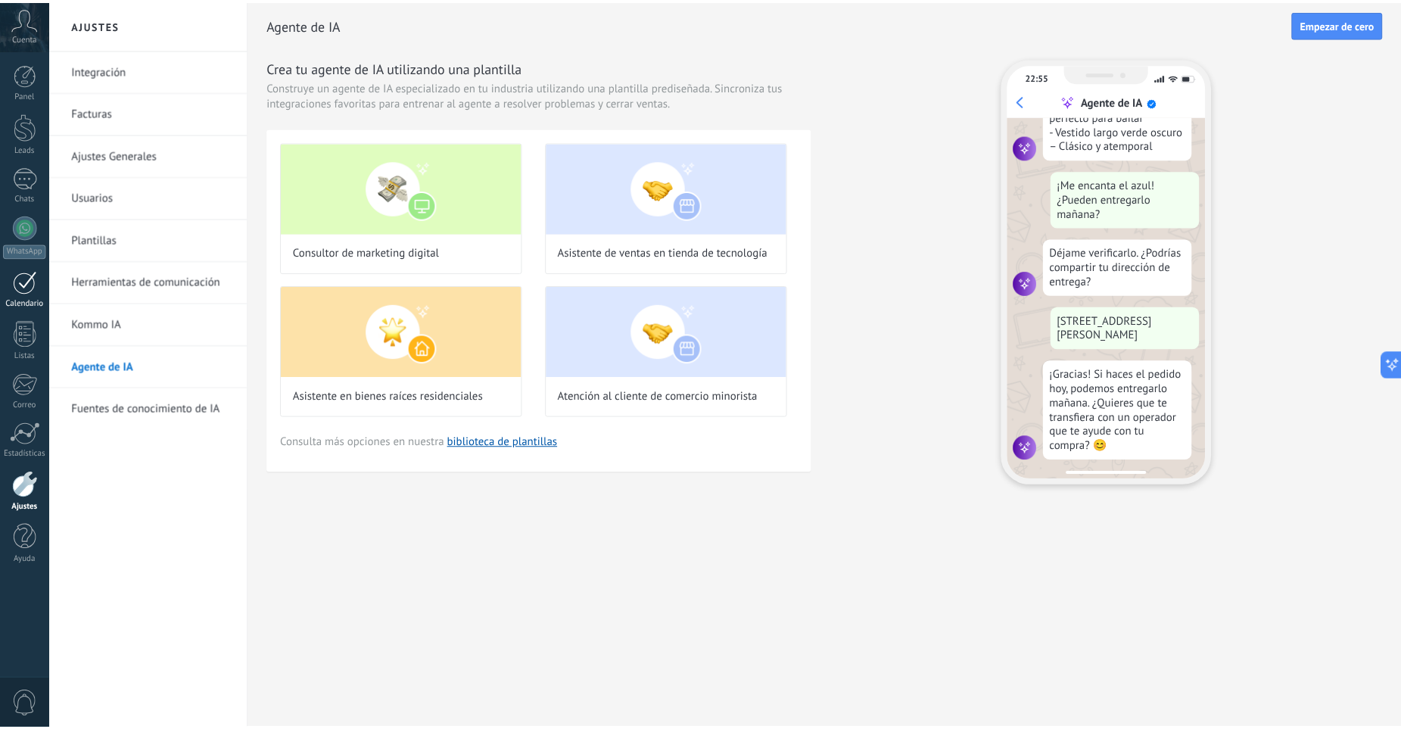
scroll to position [391, 0]
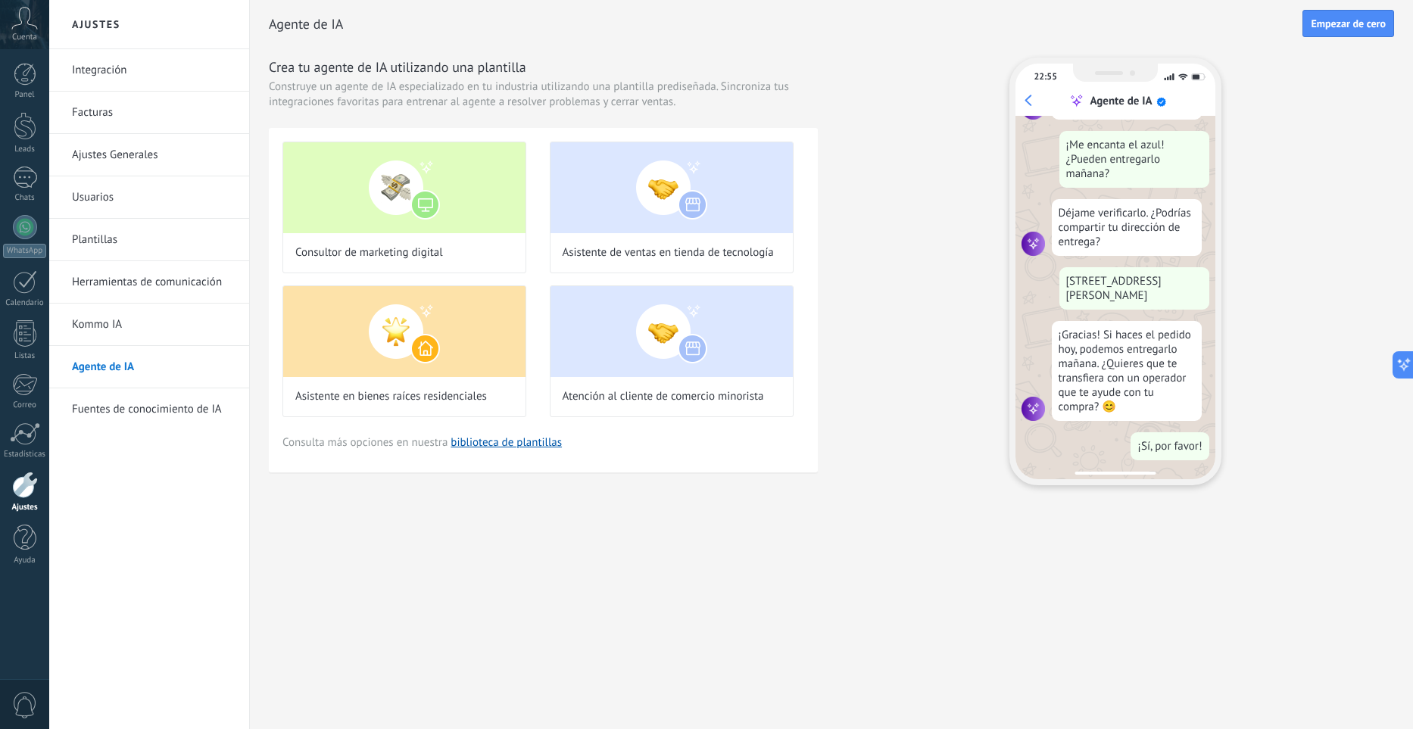
click at [95, 79] on link "Integración" at bounding box center [153, 70] width 162 height 42
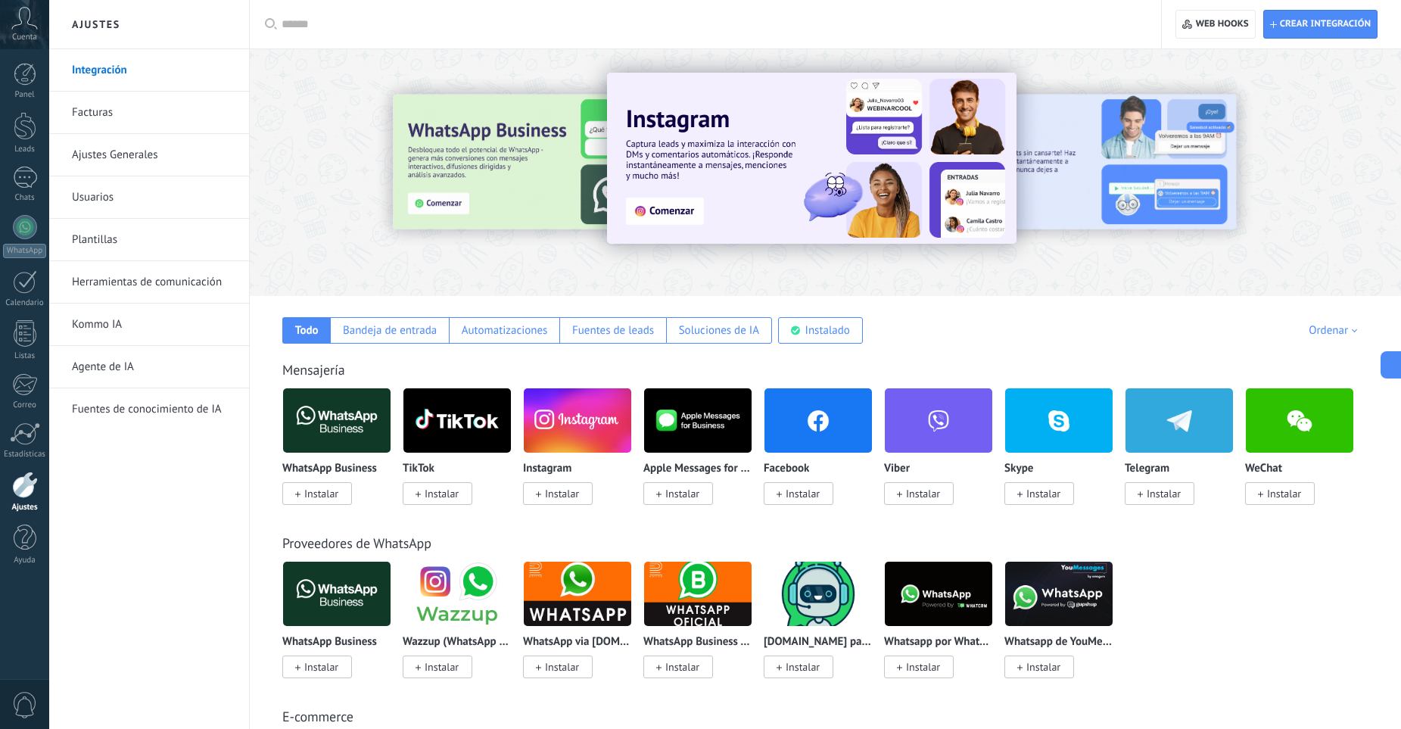
click at [326, 488] on span "Instalar" at bounding box center [321, 494] width 34 height 14
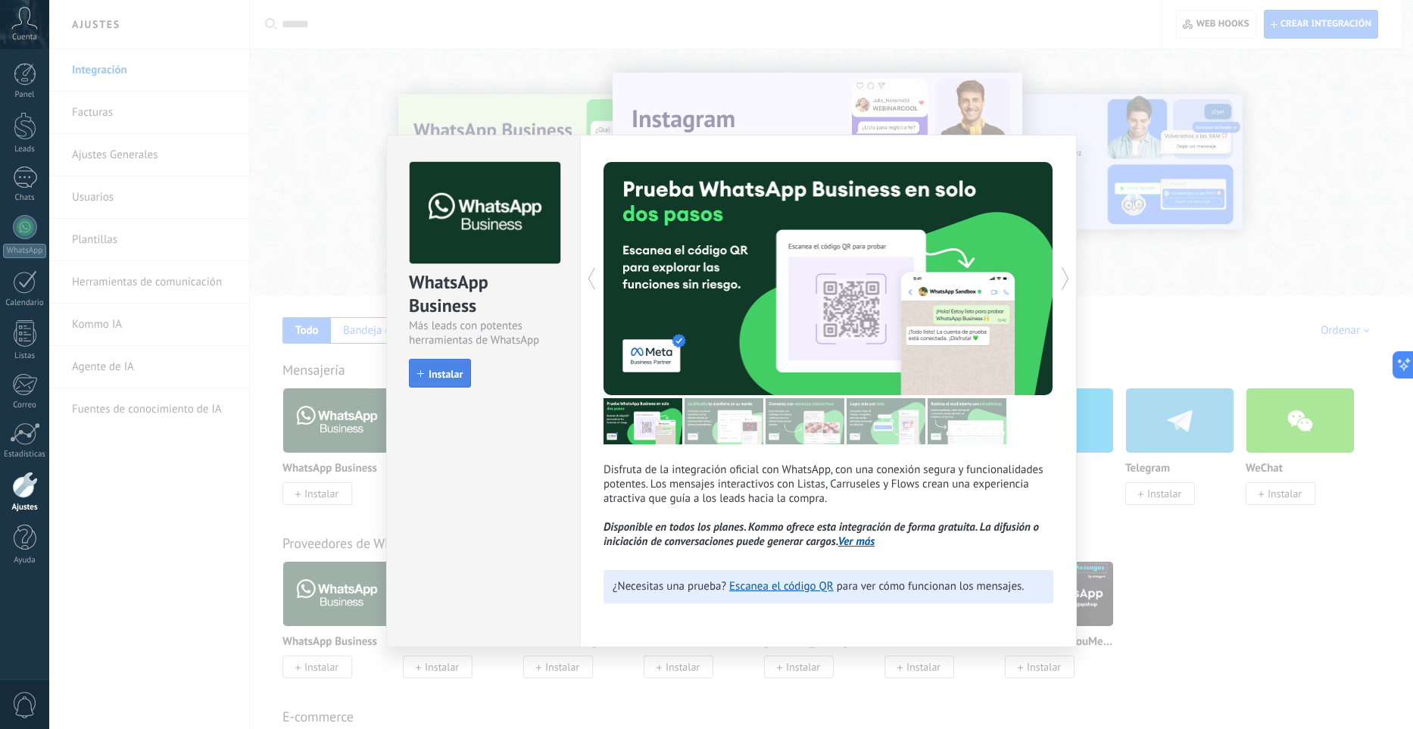
click at [447, 372] on span "Instalar" at bounding box center [446, 374] width 34 height 11
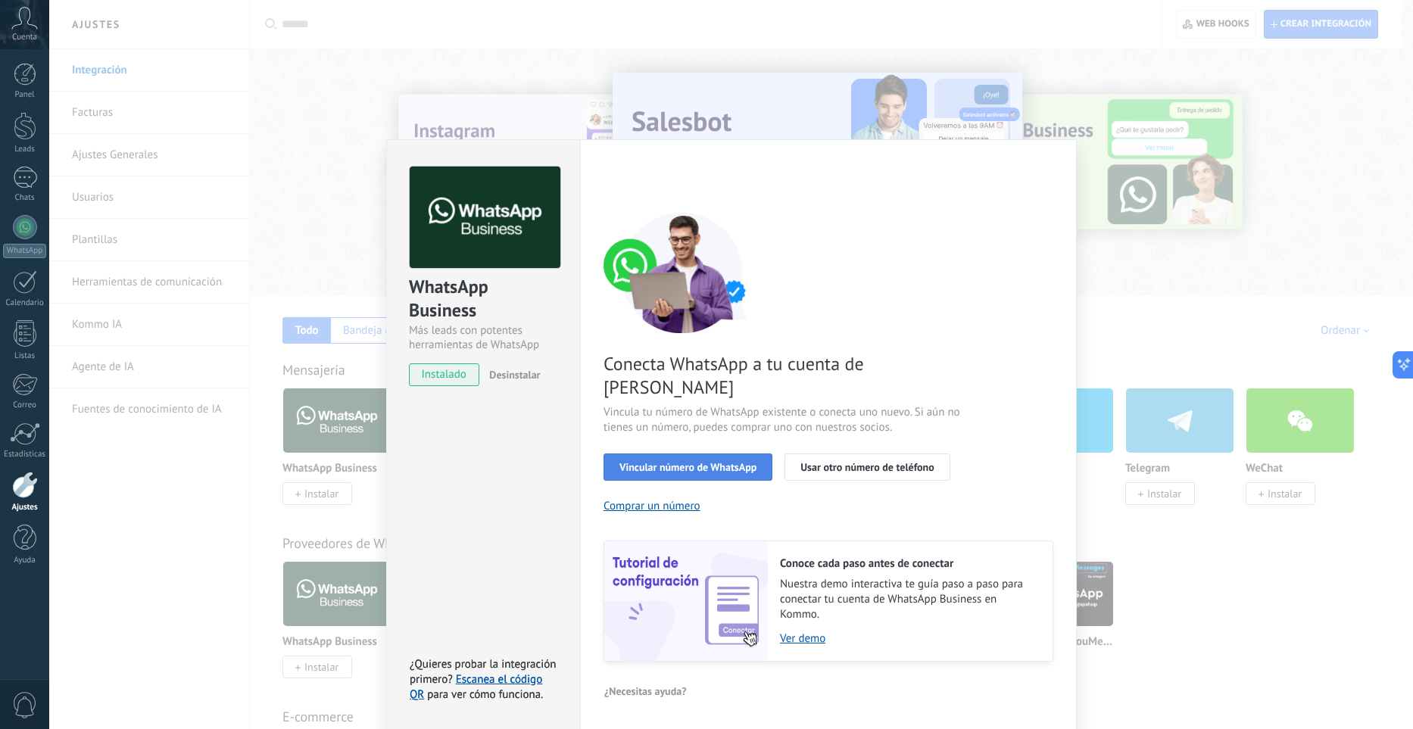
click at [661, 462] on span "Vincular número de WhatsApp" at bounding box center [687, 467] width 137 height 11
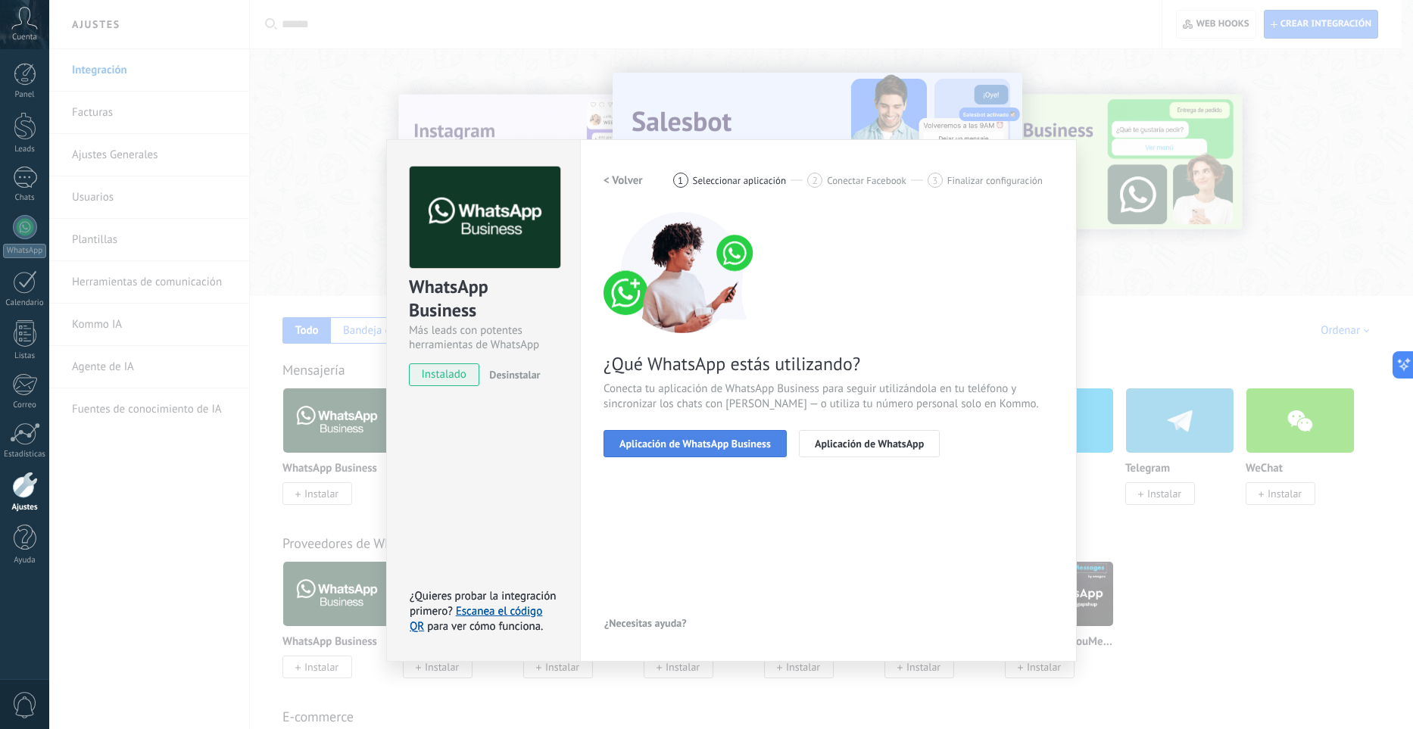
click at [757, 450] on button "Aplicación de WhatsApp Business" at bounding box center [694, 443] width 183 height 27
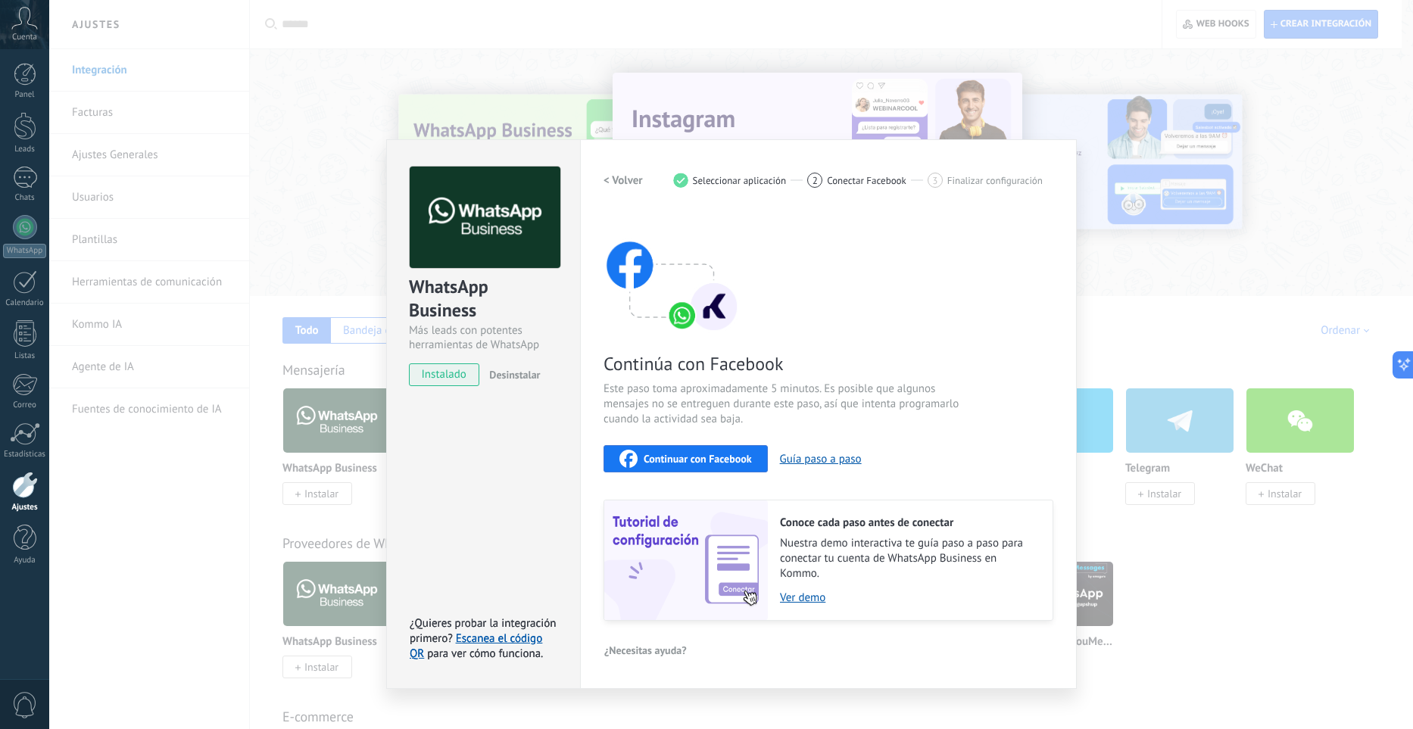
click at [619, 182] on h2 "< Volver" at bounding box center [622, 180] width 39 height 14
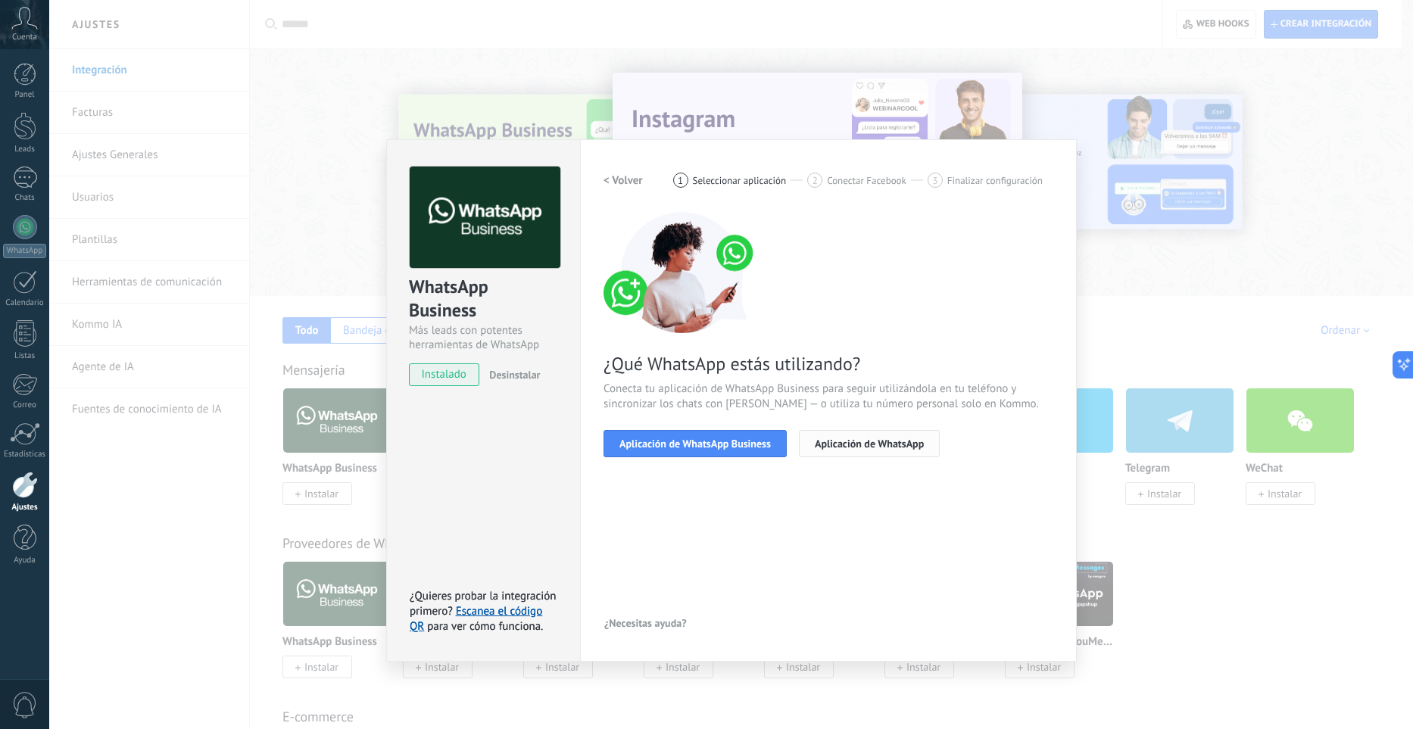
click at [871, 438] on span "Aplicación de WhatsApp" at bounding box center [869, 443] width 109 height 11
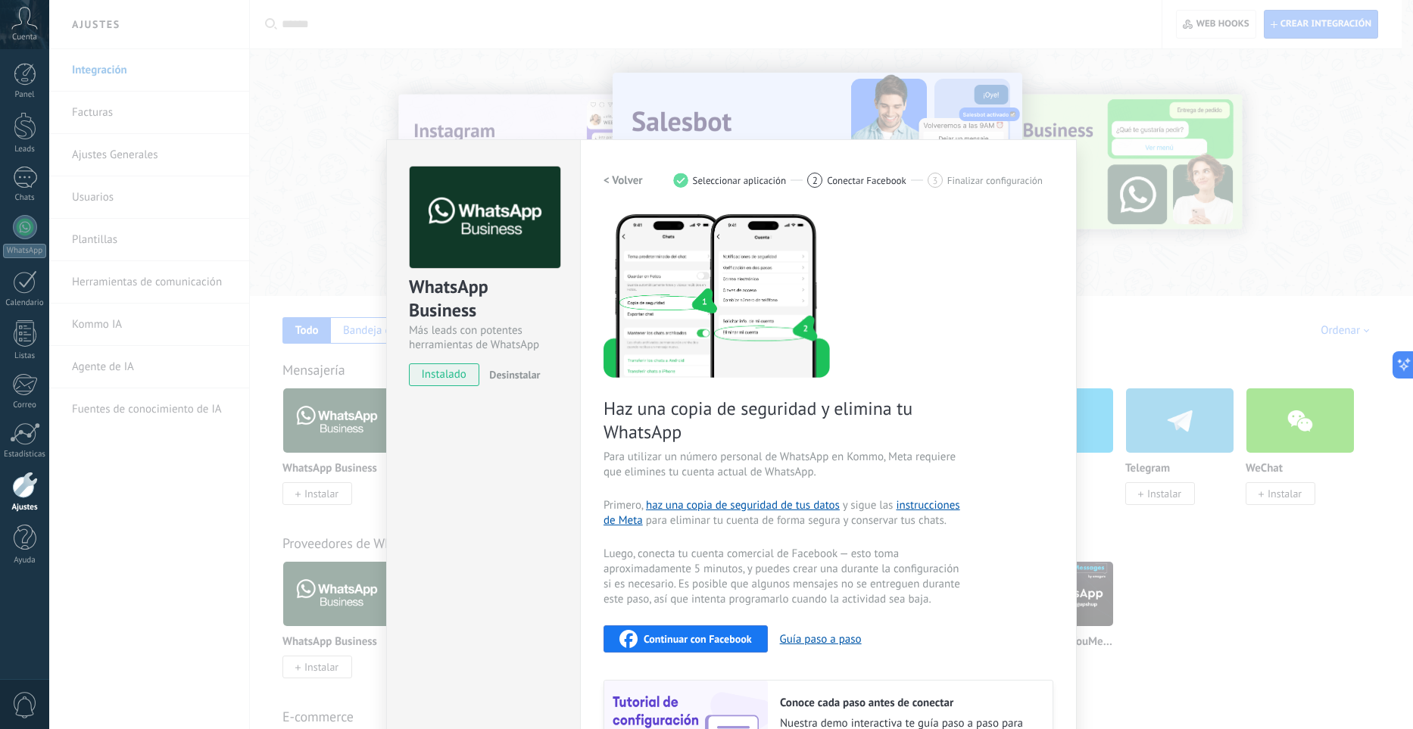
click at [632, 181] on h2 "< Volver" at bounding box center [622, 180] width 39 height 14
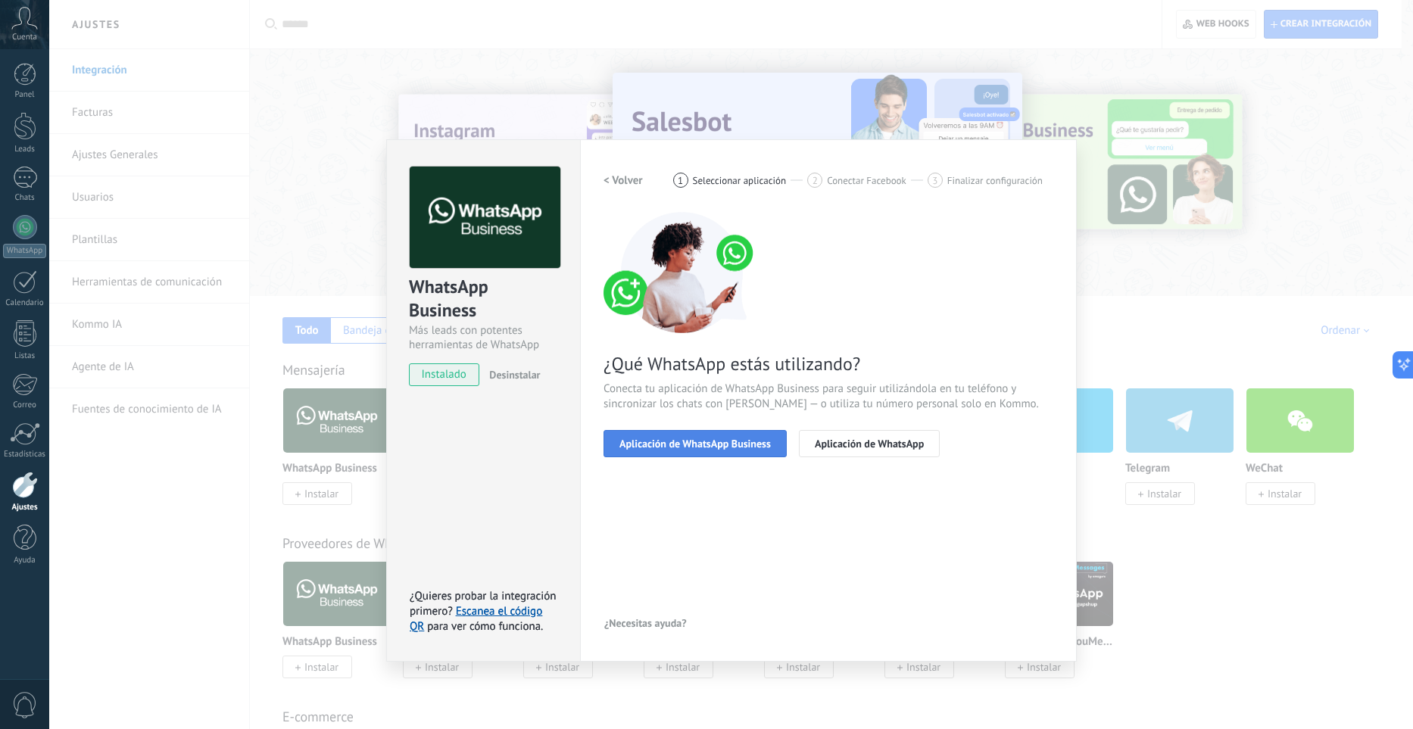
click at [725, 440] on span "Aplicación de WhatsApp Business" at bounding box center [694, 443] width 151 height 11
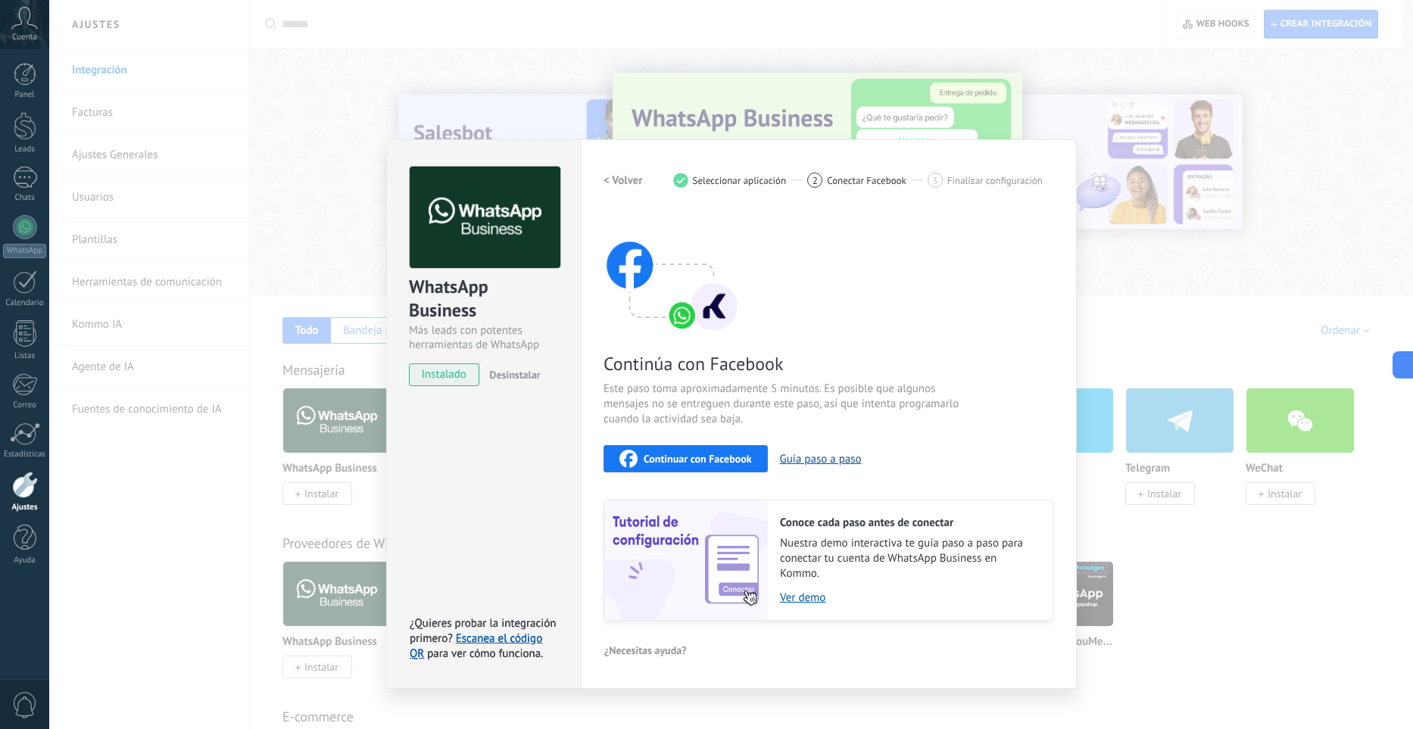
click at [718, 454] on span "Continuar con Facebook" at bounding box center [698, 459] width 108 height 11
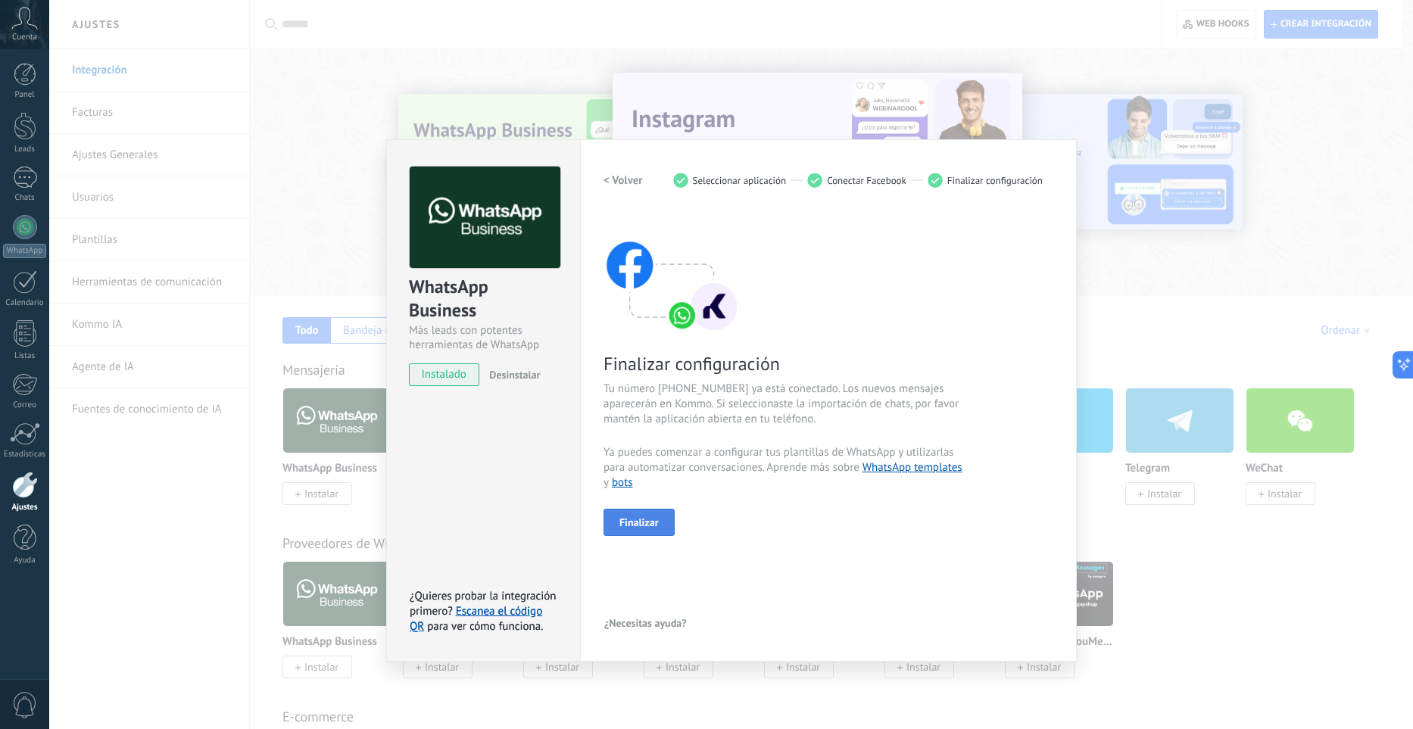
click at [651, 517] on span "Finalizar" at bounding box center [638, 522] width 39 height 11
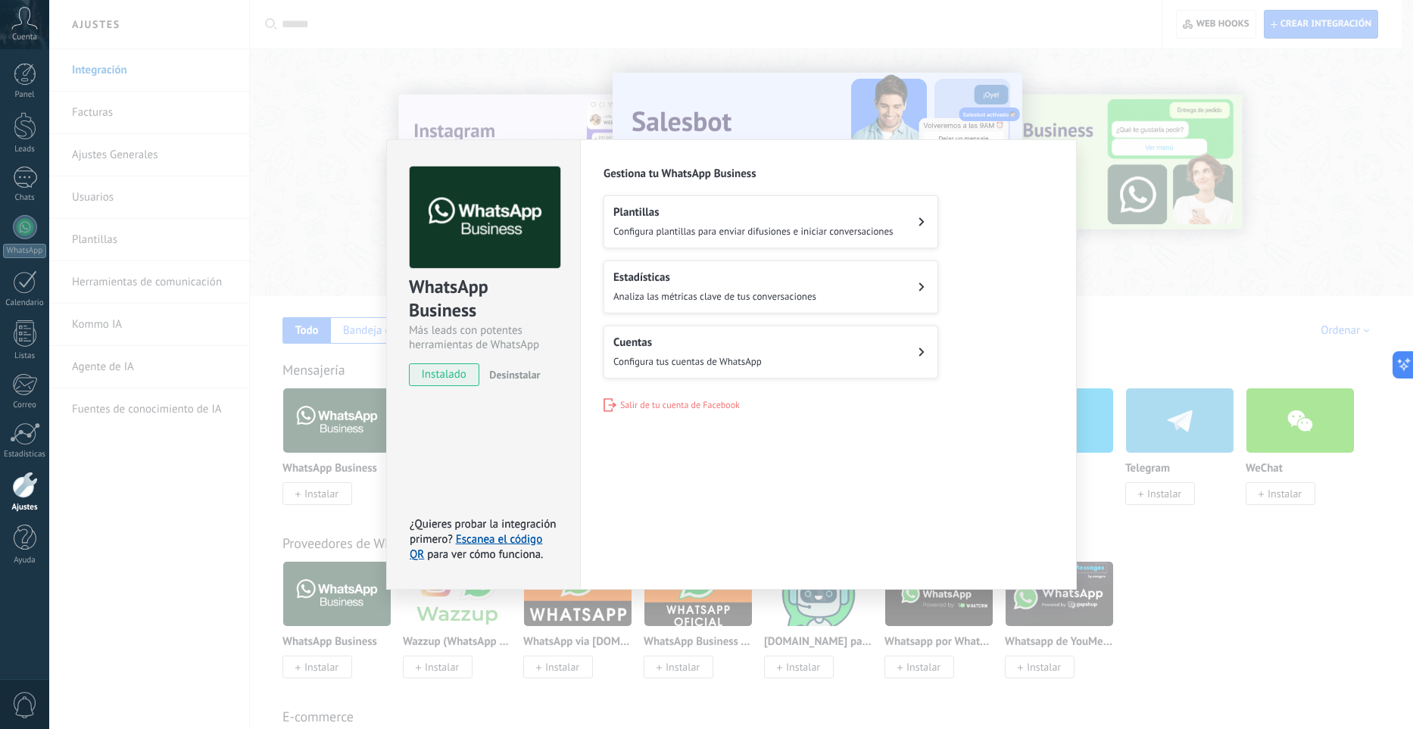
click at [753, 223] on div "Plantillas Configura plantillas para enviar difusiones e iniciar conversaciones" at bounding box center [753, 221] width 280 height 33
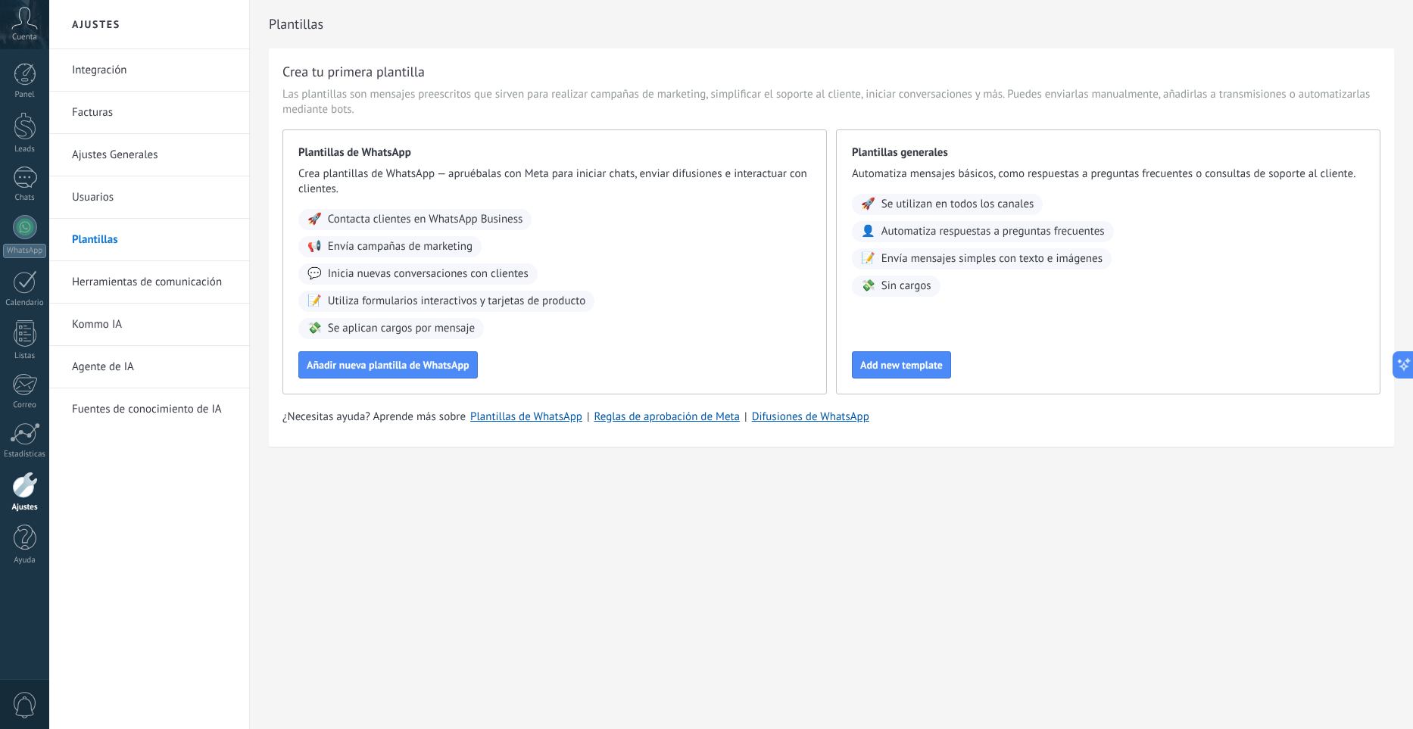
click at [408, 214] on span "Contacta clientes en WhatsApp Business" at bounding box center [425, 219] width 195 height 15
click at [1002, 204] on span "Se utilizan en todos los canales" at bounding box center [957, 204] width 153 height 15
click at [918, 363] on span "Add new template" at bounding box center [901, 365] width 83 height 11
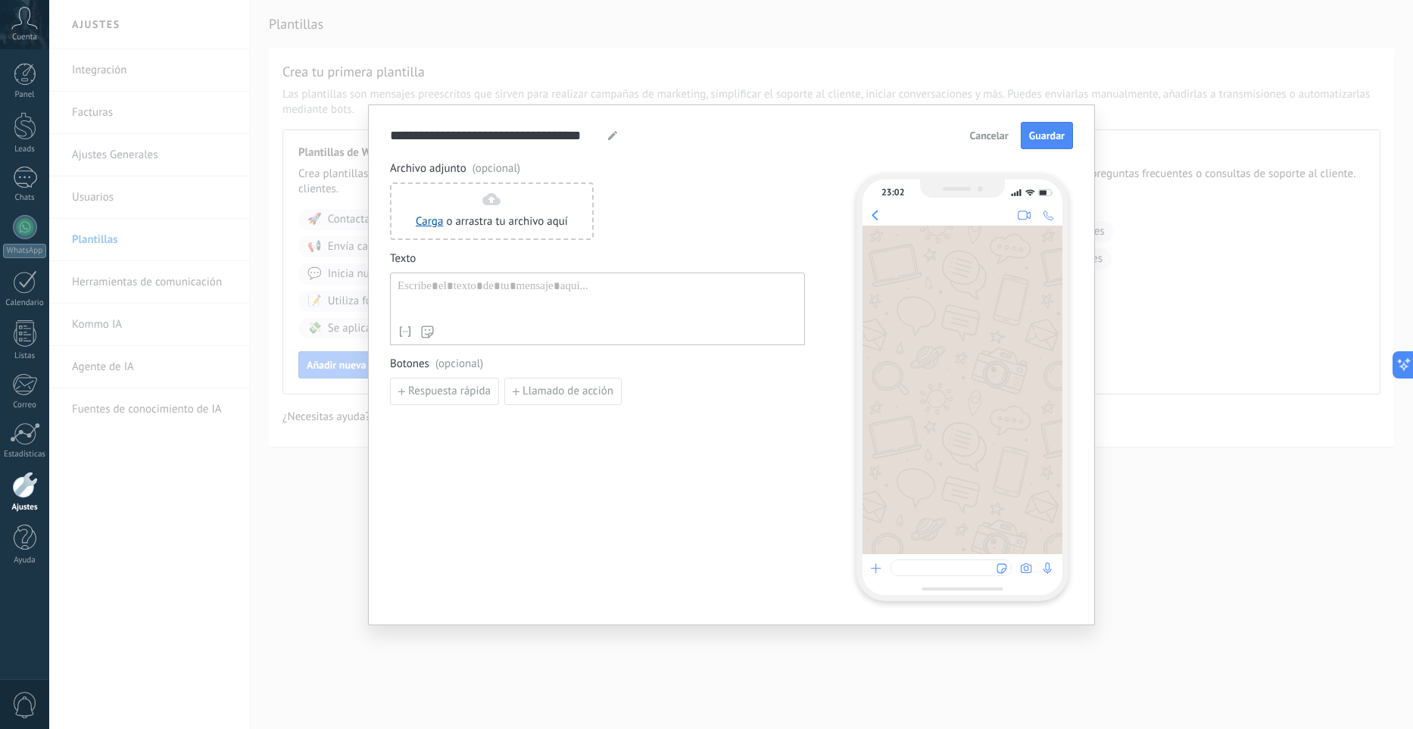
click at [994, 137] on span "Cancelar" at bounding box center [989, 135] width 39 height 11
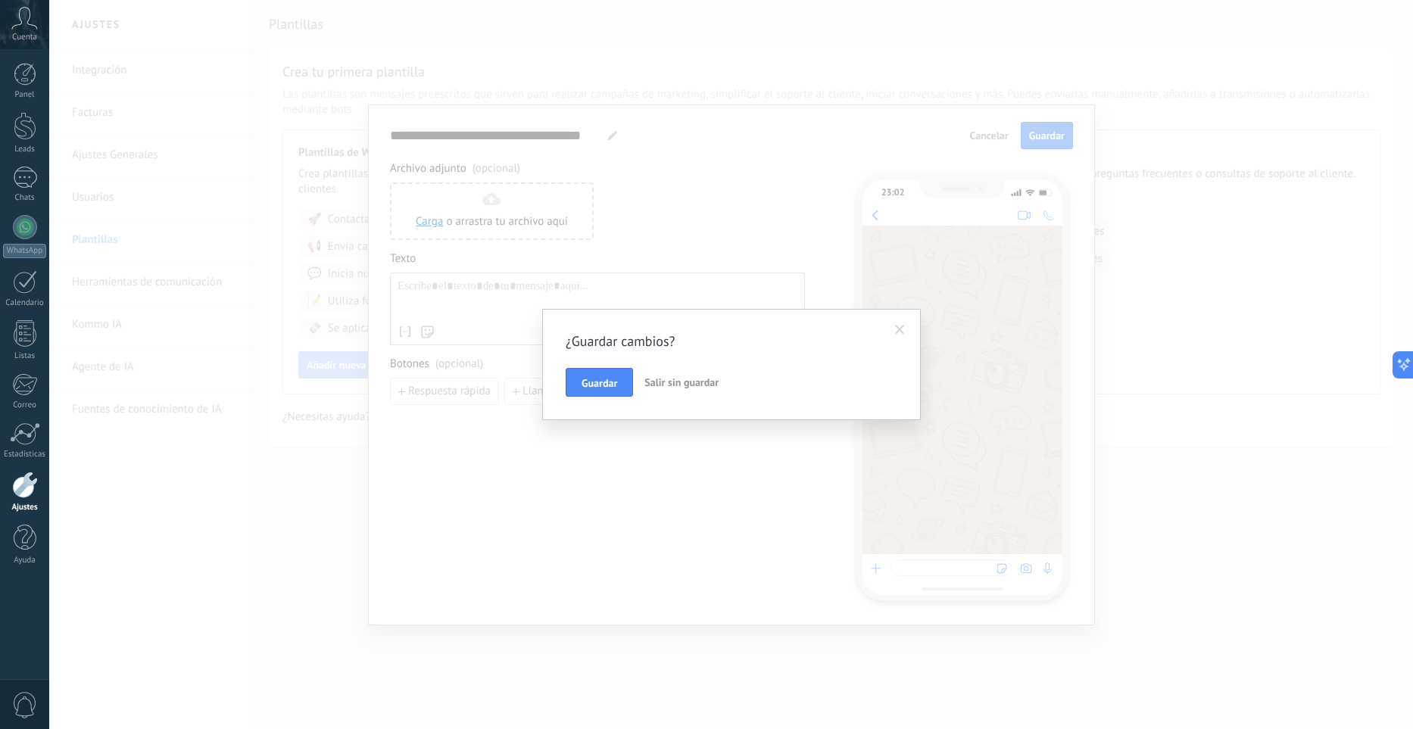
click at [681, 382] on span "Salir sin guardar" at bounding box center [681, 383] width 74 height 14
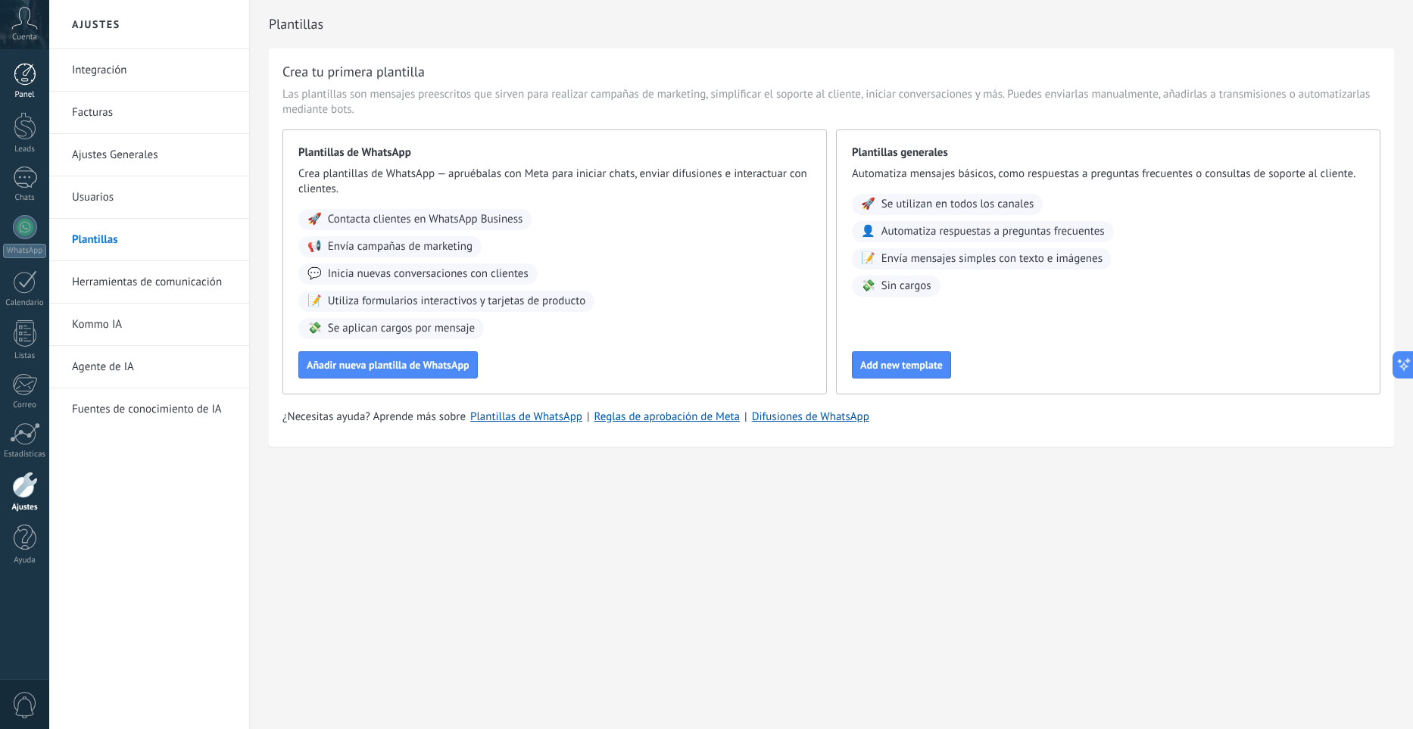
click at [34, 83] on div at bounding box center [25, 74] width 23 height 23
